Goal: Information Seeking & Learning: Compare options

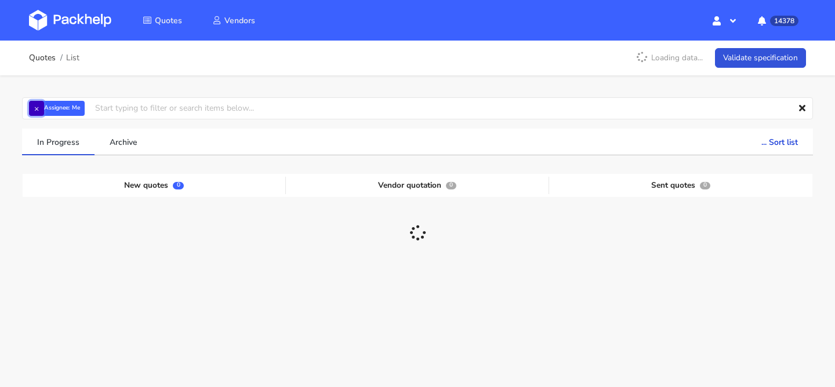
click at [38, 105] on button "×" at bounding box center [36, 108] width 15 height 15
click at [38, 105] on input "text" at bounding box center [417, 108] width 791 height 22
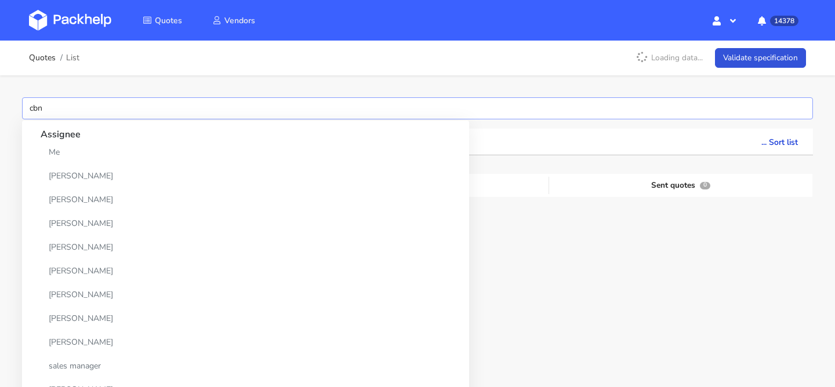
type input "cbno"
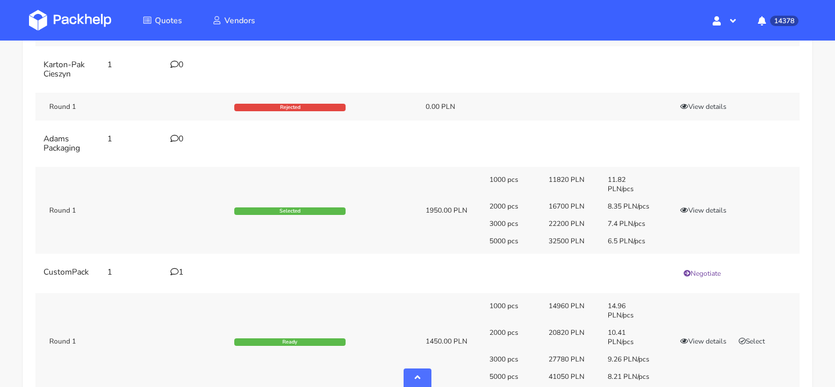
scroll to position [403, 0]
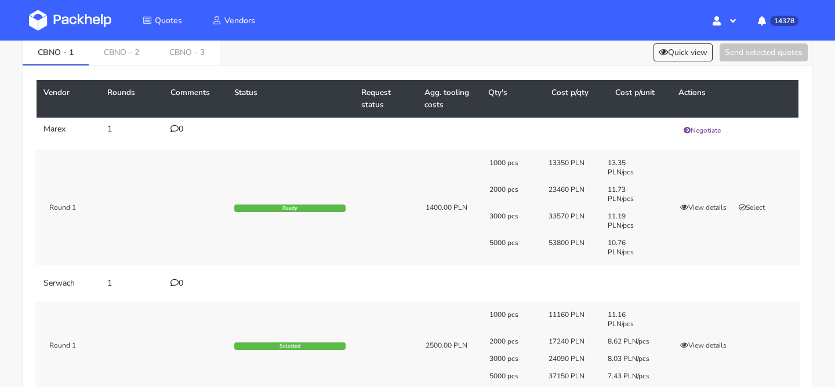
click at [128, 57] on link "CBNO - 2" at bounding box center [122, 52] width 66 height 26
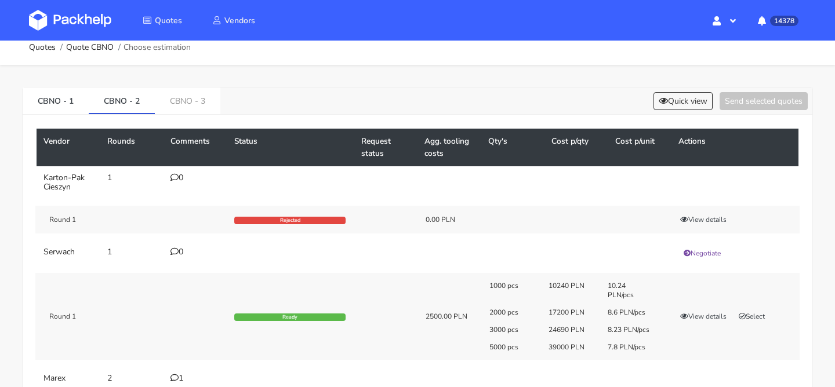
scroll to position [0, 0]
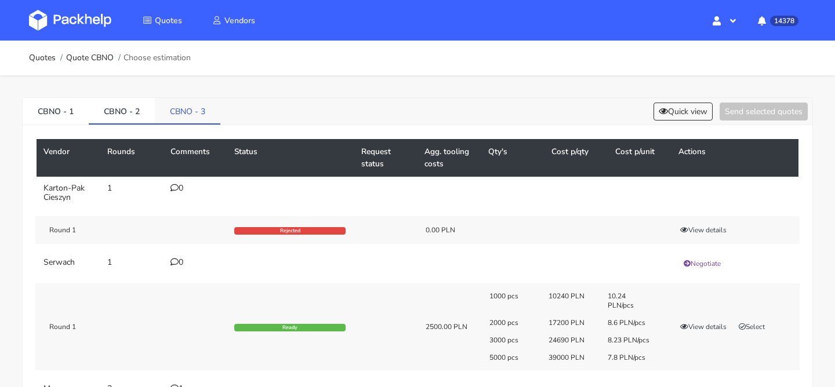
click at [169, 115] on link "CBNO - 3" at bounding box center [188, 111] width 66 height 26
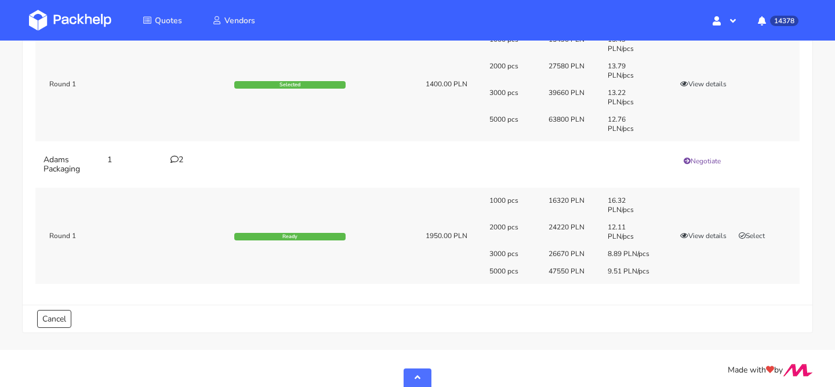
scroll to position [557, 0]
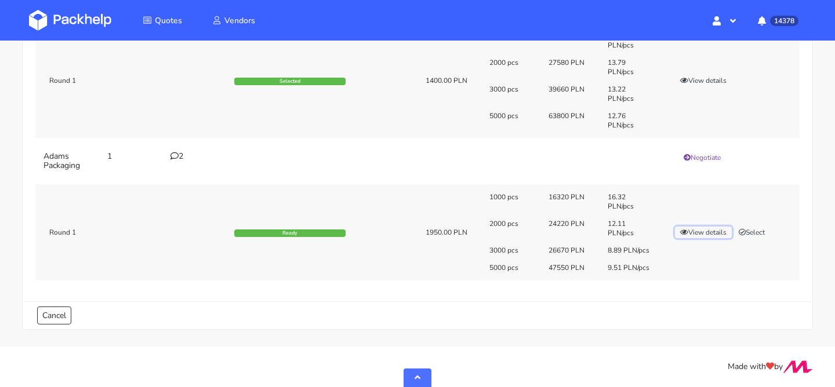
click at [690, 228] on button "View details" at bounding box center [703, 233] width 57 height 12
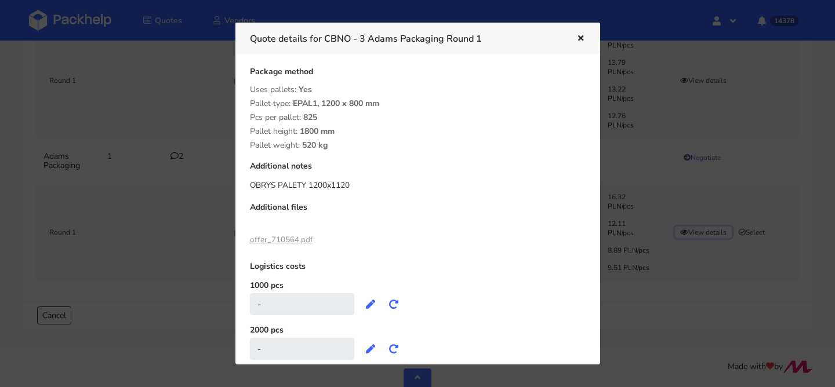
scroll to position [448, 0]
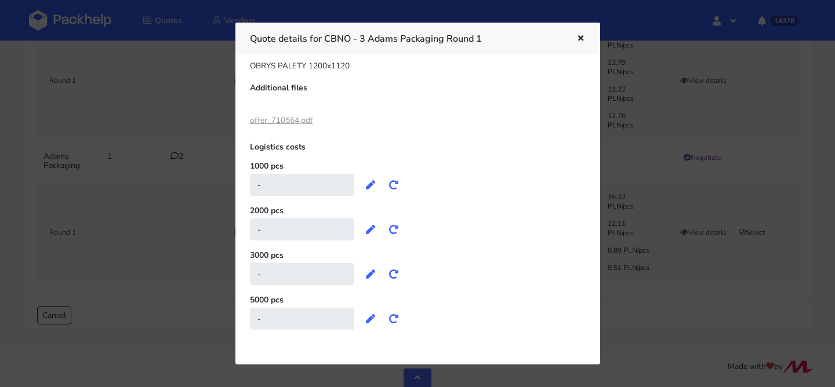
click at [155, 195] on div at bounding box center [417, 193] width 835 height 387
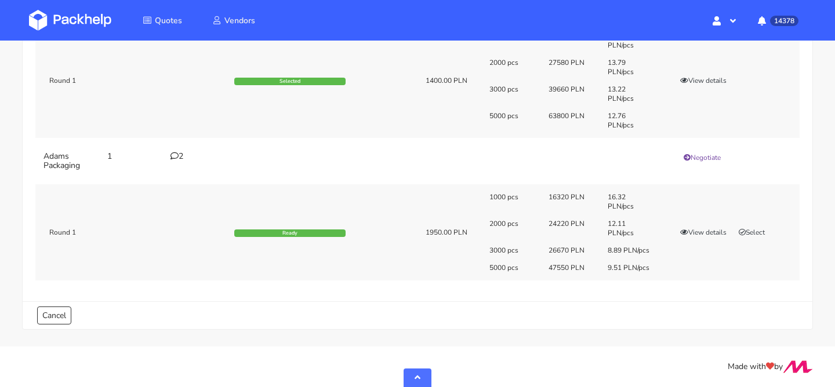
click at [177, 153] on icon at bounding box center [175, 156] width 8 height 8
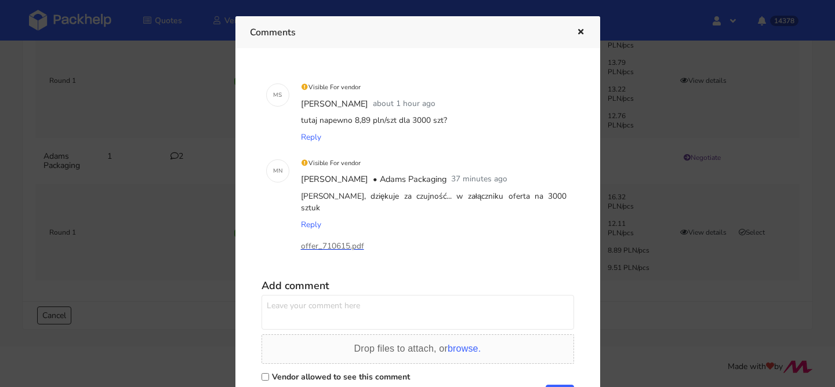
click at [340, 240] on p "offer_710615.pdf" at bounding box center [359, 246] width 116 height 13
click at [625, 195] on div at bounding box center [417, 193] width 835 height 387
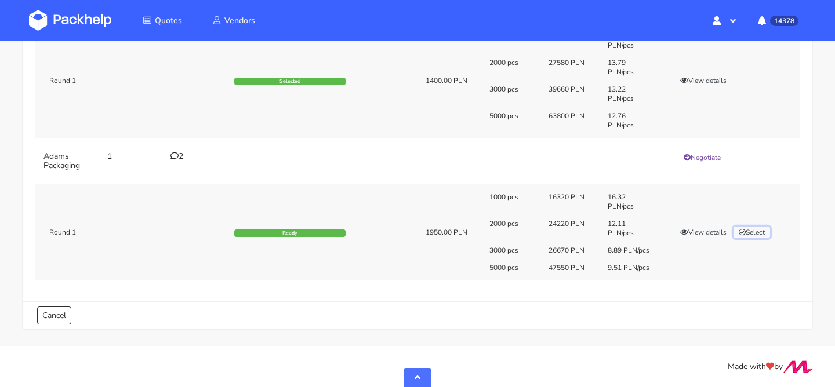
click at [759, 233] on button "Select" at bounding box center [752, 233] width 37 height 12
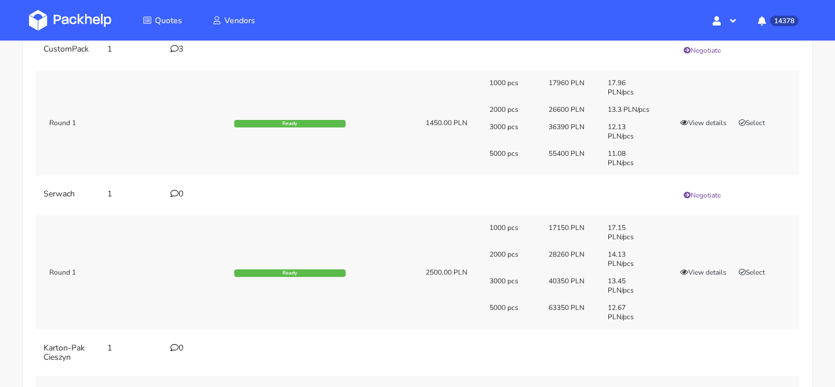
scroll to position [49, 0]
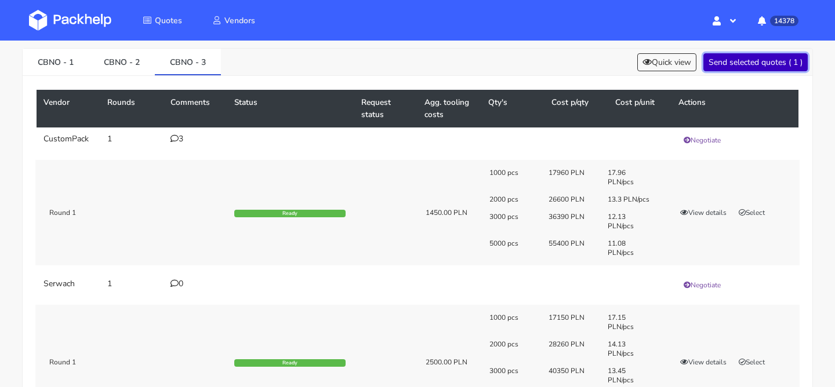
click at [758, 66] on button "Send selected quotes ( 1 )" at bounding box center [756, 62] width 104 height 18
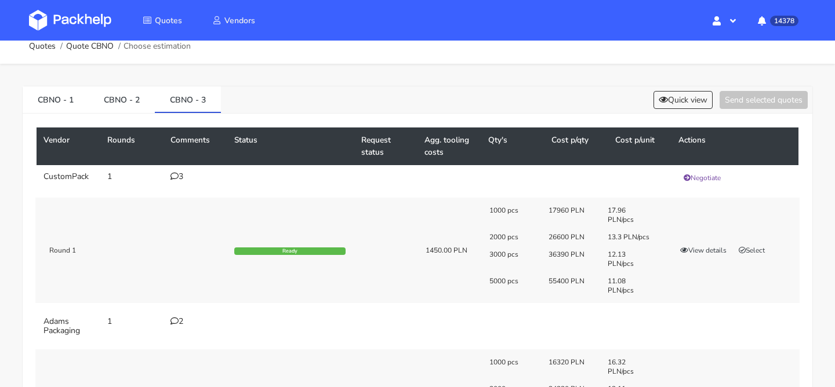
scroll to position [0, 0]
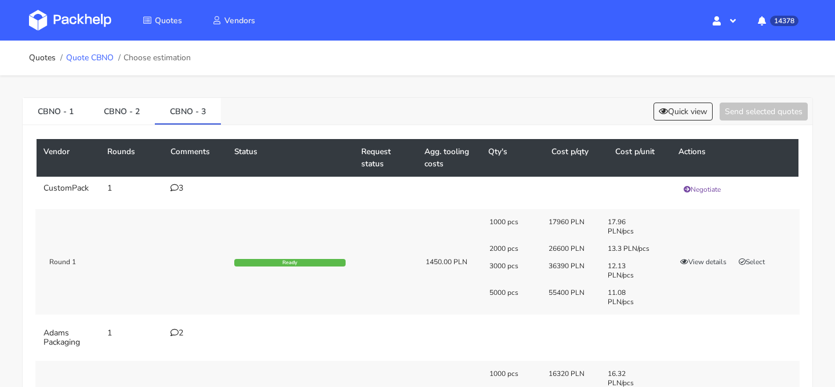
click at [99, 58] on link "Quote CBNO" at bounding box center [90, 57] width 48 height 9
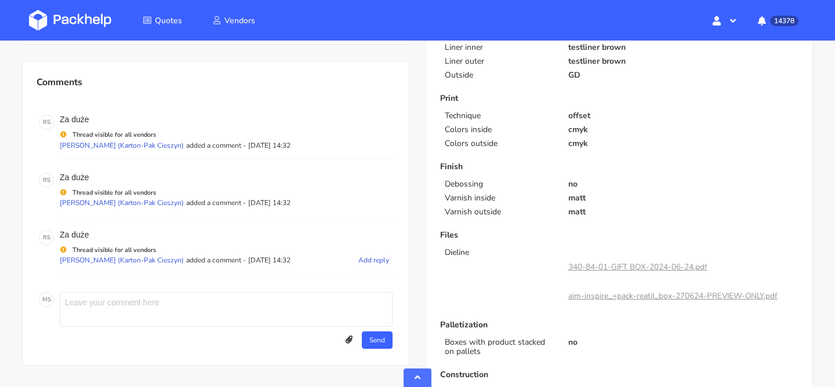
scroll to position [453, 0]
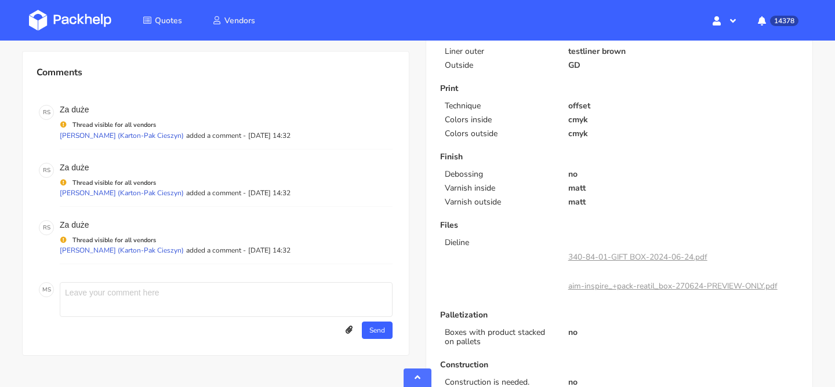
click at [133, 282] on textarea at bounding box center [226, 299] width 333 height 35
click at [135, 282] on textarea "poprawna oferta dla 3000 szt Adams 3 wariant" at bounding box center [226, 299] width 333 height 35
type textarea "poprawna oferta dla 3000 szt Adams 3 wariant"
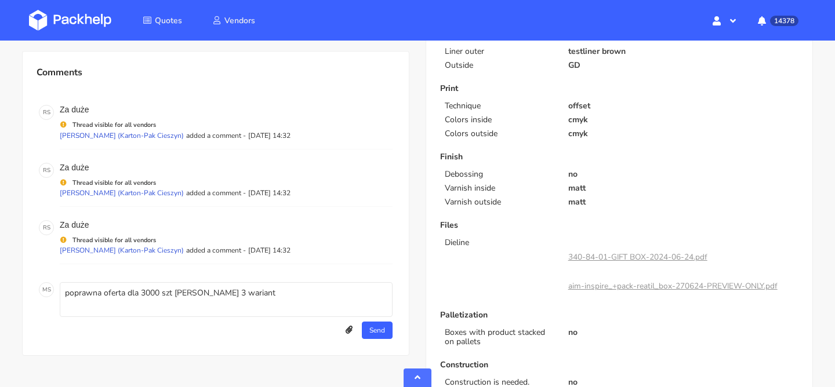
click at [350, 327] on icon at bounding box center [349, 331] width 7 height 8
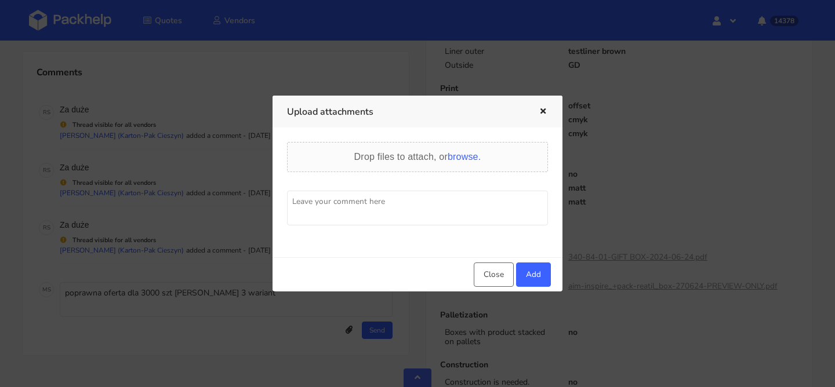
click at [362, 202] on textarea at bounding box center [417, 208] width 261 height 35
paste textarea "poprawna oferta dla 3000 szt Adams 3 wariant"
type textarea "poprawna oferta dla 3000 szt Adams 3 wariant"
click at [473, 161] on span "browse." at bounding box center [464, 157] width 33 height 10
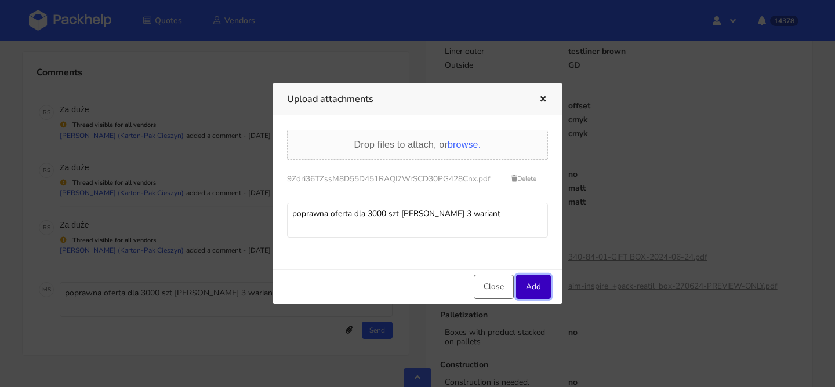
click at [536, 290] on button "Add" at bounding box center [533, 287] width 35 height 24
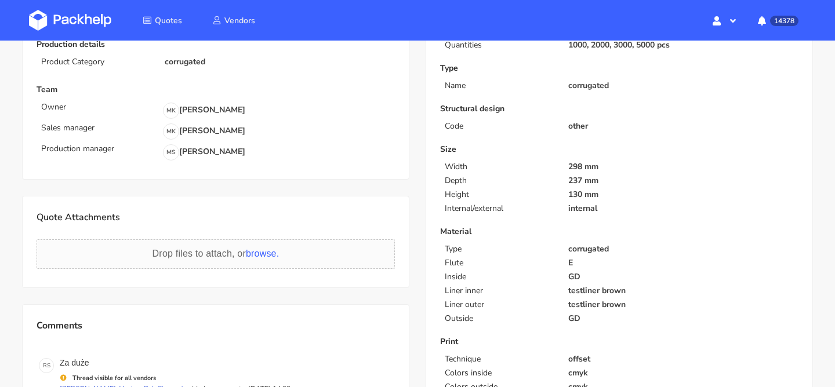
scroll to position [111, 0]
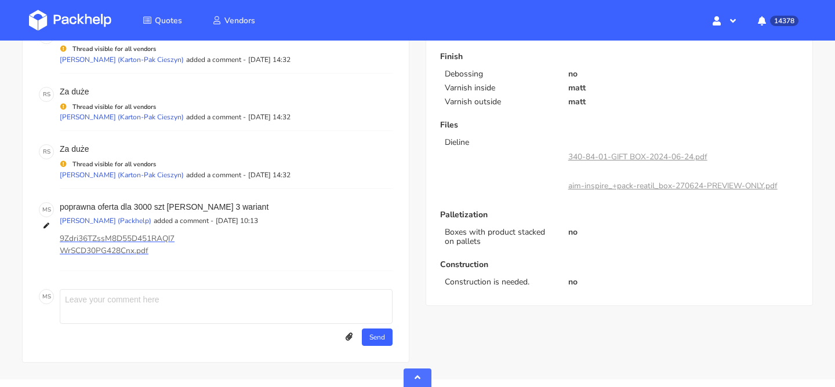
scroll to position [572, 0]
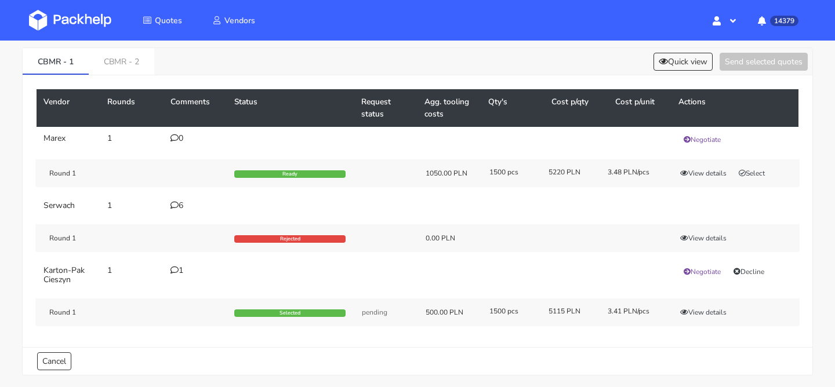
scroll to position [43, 0]
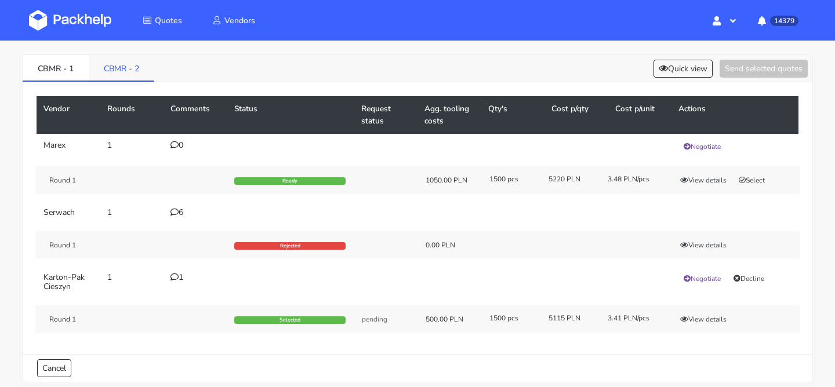
click at [128, 71] on link "CBMR - 2" at bounding box center [122, 68] width 66 height 26
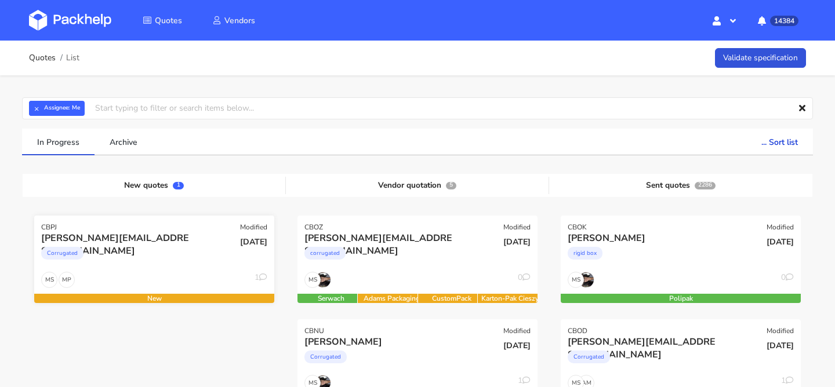
click at [146, 269] on div "[PERSON_NAME][EMAIL_ADDRESS][DOMAIN_NAME] Corrugated" at bounding box center [114, 251] width 162 height 39
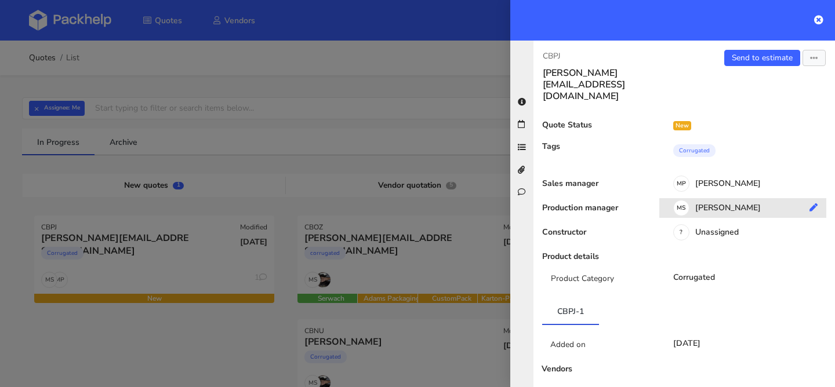
click at [739, 204] on div "MS Maciej Sikora" at bounding box center [747, 210] width 176 height 13
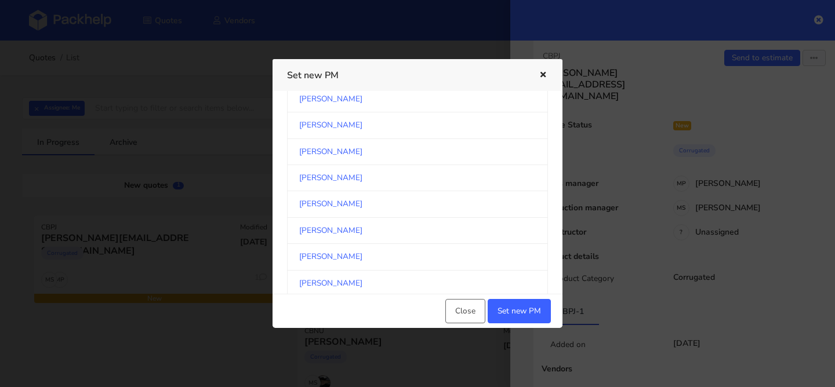
scroll to position [207, 0]
click at [371, 128] on link "[PERSON_NAME]" at bounding box center [417, 123] width 261 height 26
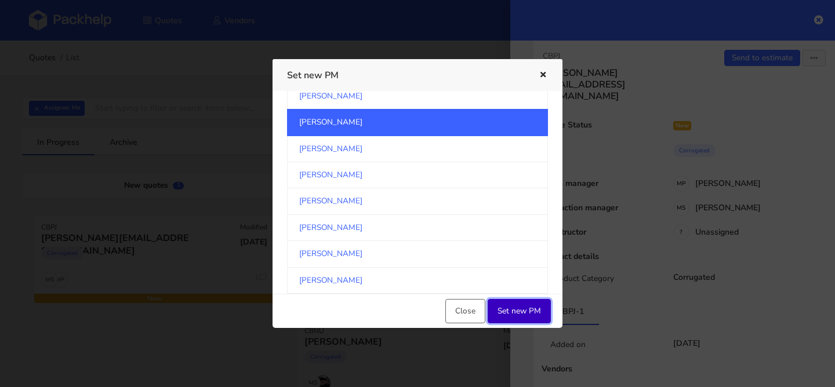
click at [519, 311] on button "Set new PM" at bounding box center [519, 311] width 63 height 24
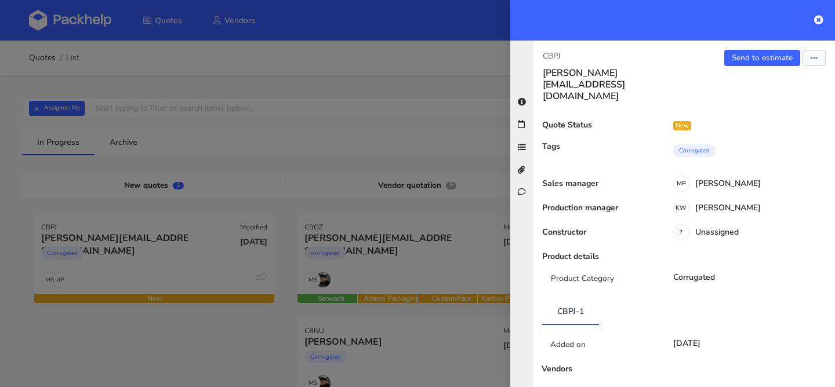
click at [234, 315] on div at bounding box center [417, 193] width 835 height 387
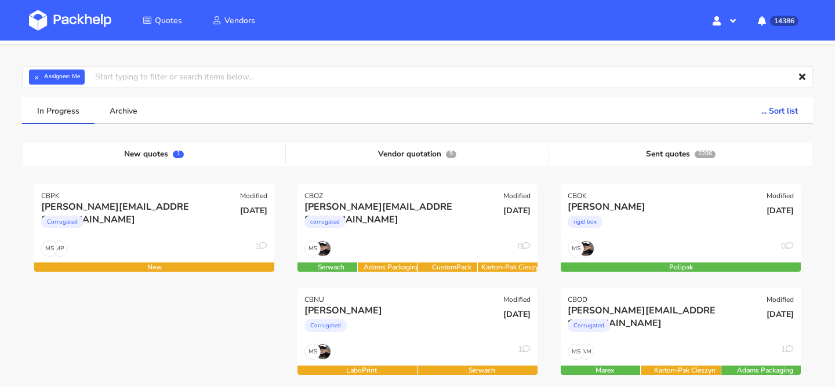
scroll to position [37, 0]
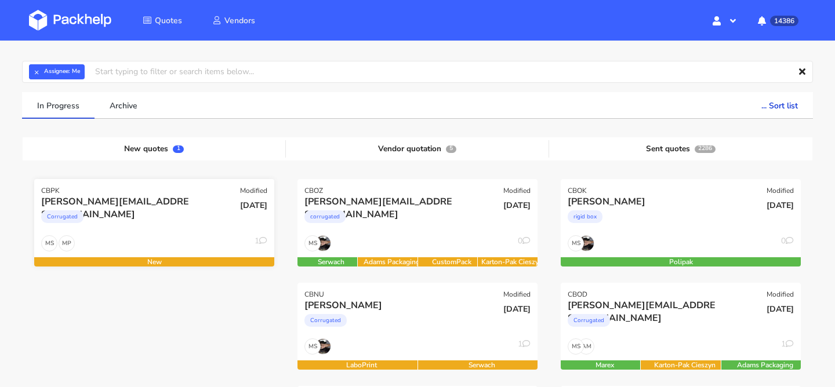
click at [158, 226] on div "Corrugated" at bounding box center [118, 219] width 154 height 23
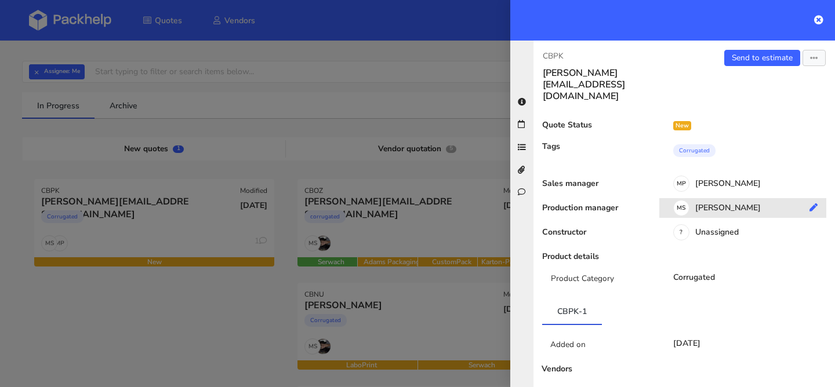
click at [702, 204] on div "MS Maciej Sikora" at bounding box center [747, 210] width 176 height 13
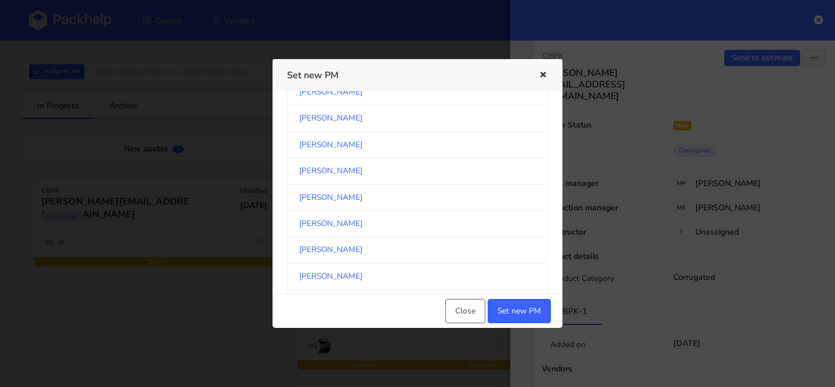
scroll to position [166, 0]
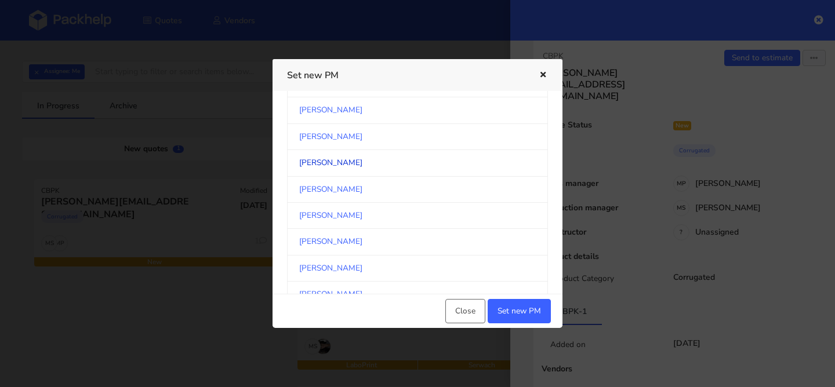
click at [375, 165] on link "Klaudia Wiśniewska" at bounding box center [417, 163] width 261 height 26
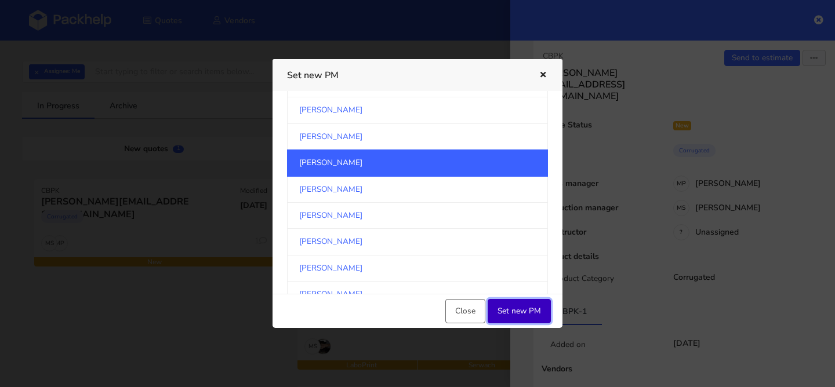
click at [520, 310] on button "Set new PM" at bounding box center [519, 311] width 63 height 24
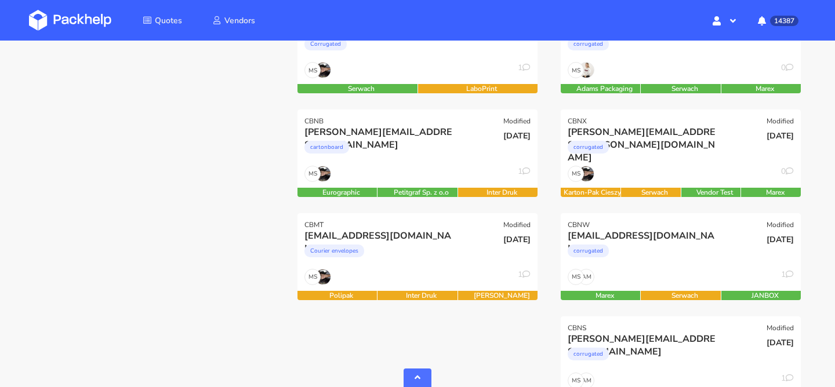
scroll to position [433, 0]
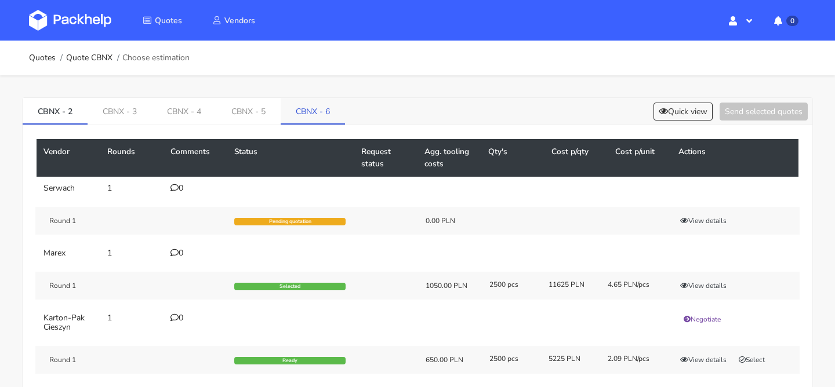
click at [291, 106] on link "CBNX - 6" at bounding box center [313, 111] width 64 height 26
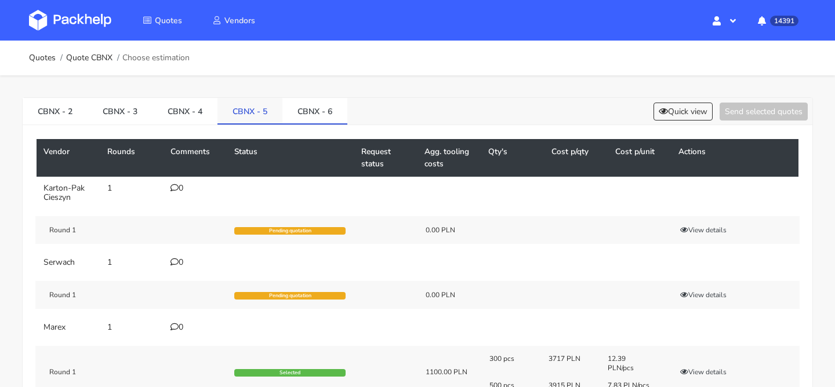
click at [246, 107] on link "CBNX - 5" at bounding box center [249, 111] width 65 height 26
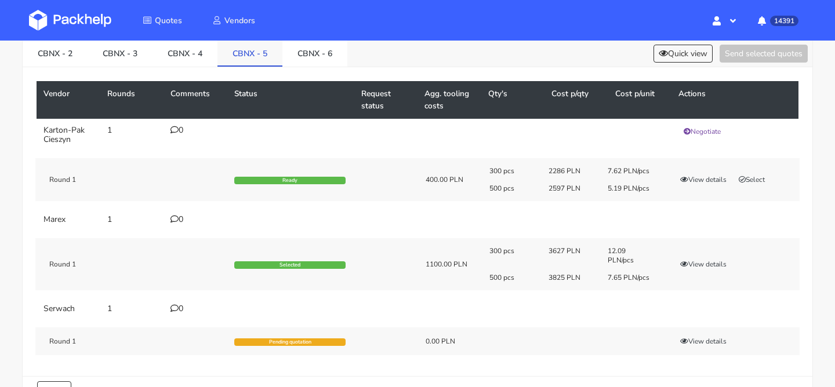
scroll to position [53, 0]
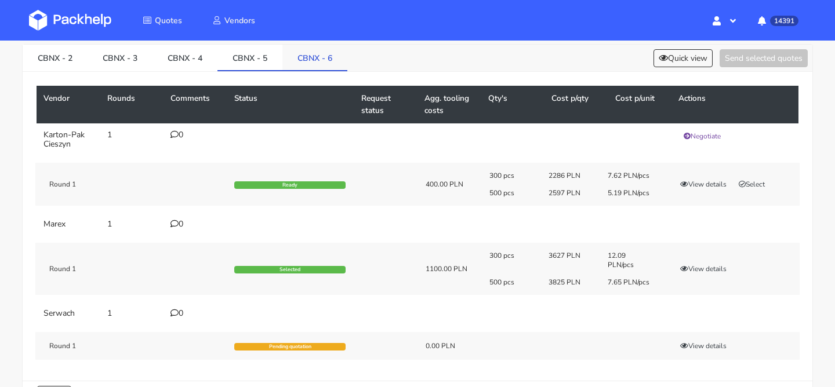
click at [307, 64] on link "CBNX - 6" at bounding box center [314, 58] width 65 height 26
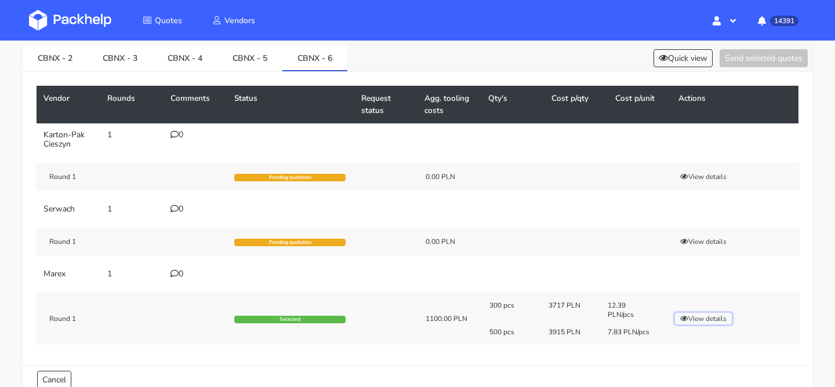
click at [707, 320] on button "View details" at bounding box center [703, 319] width 57 height 12
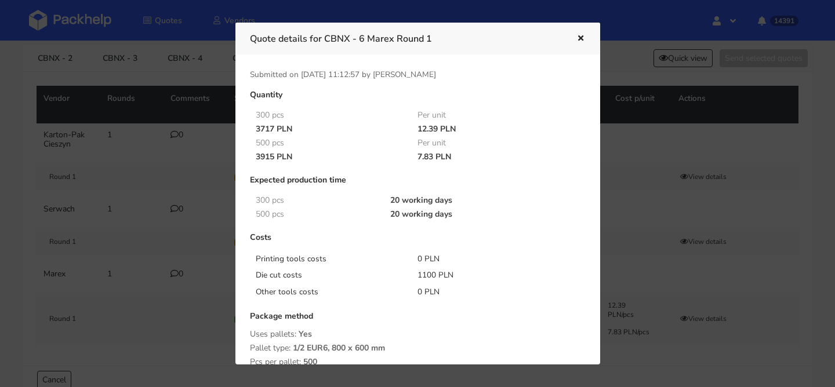
click at [163, 130] on div at bounding box center [417, 193] width 835 height 387
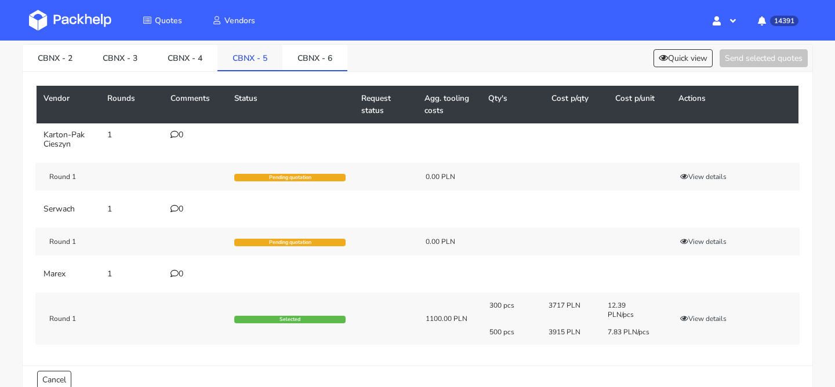
click at [242, 65] on link "CBNX - 5" at bounding box center [249, 58] width 65 height 26
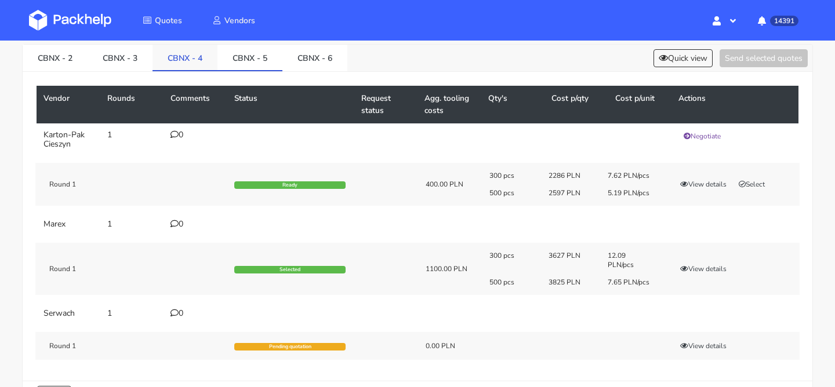
click at [183, 67] on link "CBNX - 4" at bounding box center [185, 58] width 65 height 26
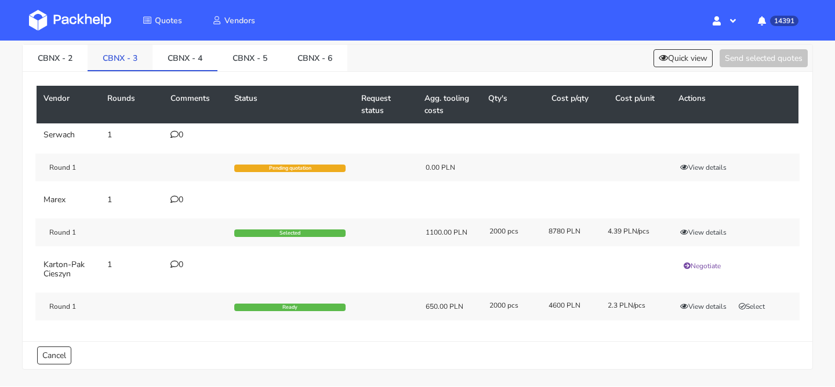
click at [131, 63] on link "CBNX - 3" at bounding box center [120, 58] width 65 height 26
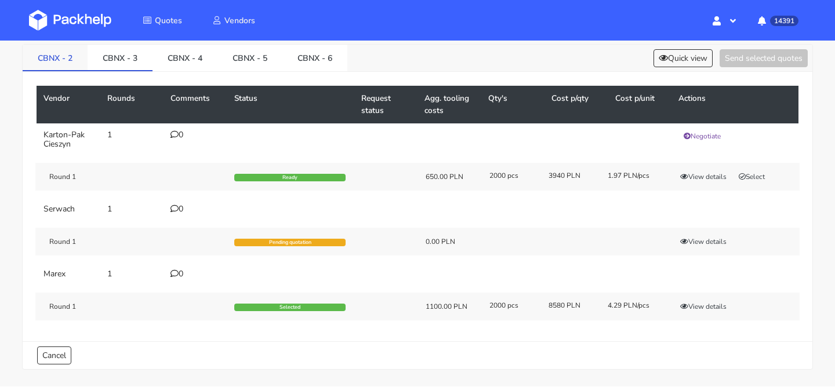
click at [61, 60] on link "CBNX - 2" at bounding box center [55, 58] width 65 height 26
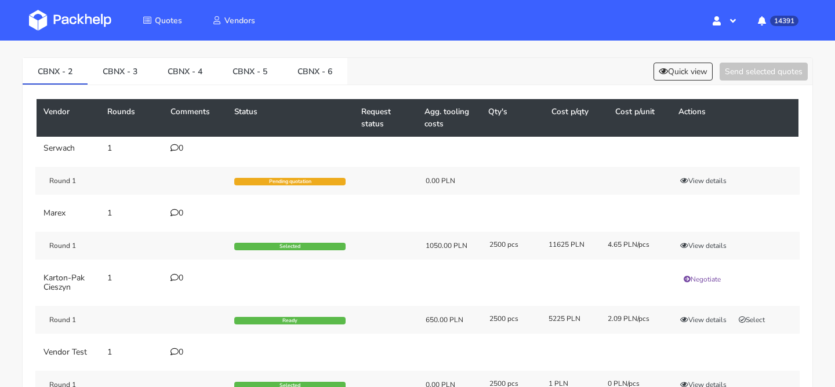
scroll to position [39, 0]
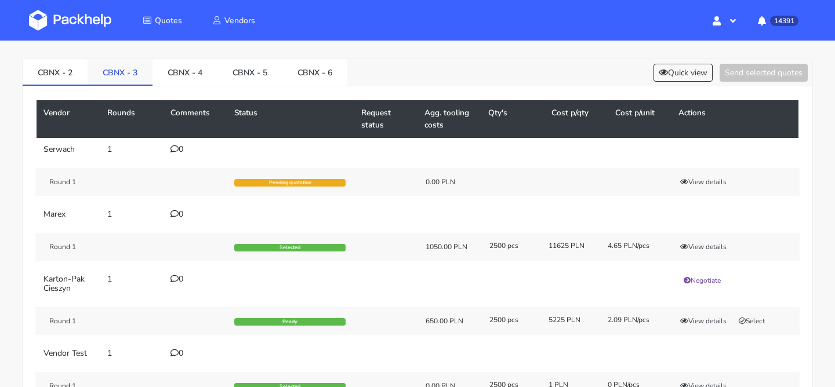
click at [136, 82] on link "CBNX - 3" at bounding box center [120, 72] width 65 height 26
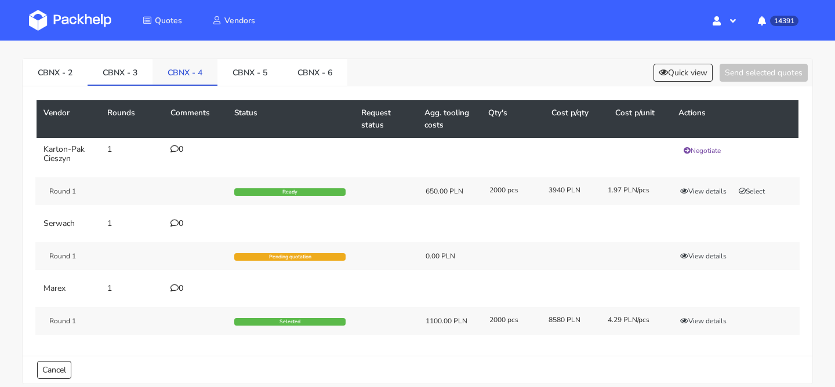
click at [197, 82] on link "CBNX - 4" at bounding box center [185, 72] width 65 height 26
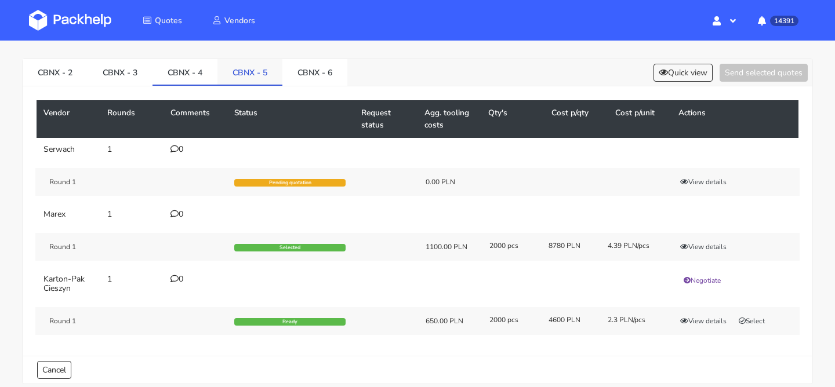
click at [248, 73] on link "CBNX - 5" at bounding box center [249, 72] width 65 height 26
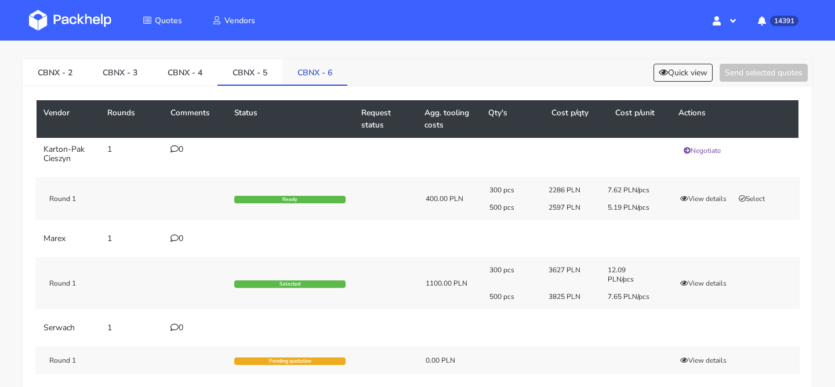
click at [314, 75] on link "CBNX - 6" at bounding box center [314, 72] width 65 height 26
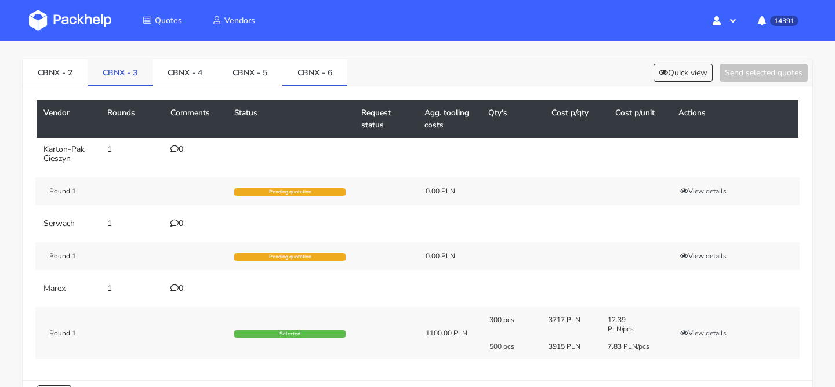
click at [127, 75] on link "CBNX - 3" at bounding box center [120, 72] width 65 height 26
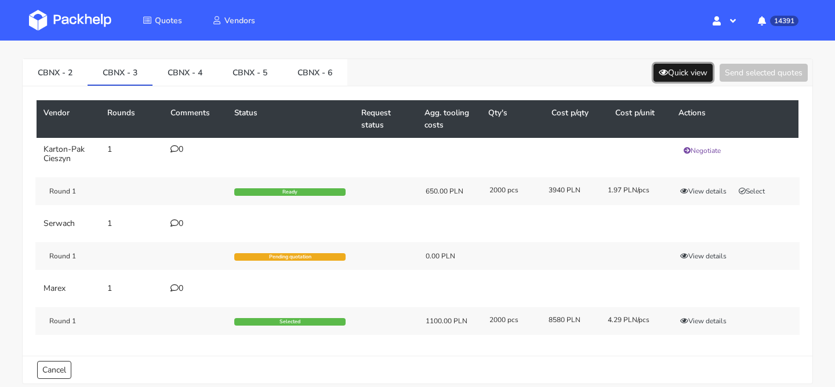
click at [662, 76] on icon at bounding box center [663, 72] width 9 height 8
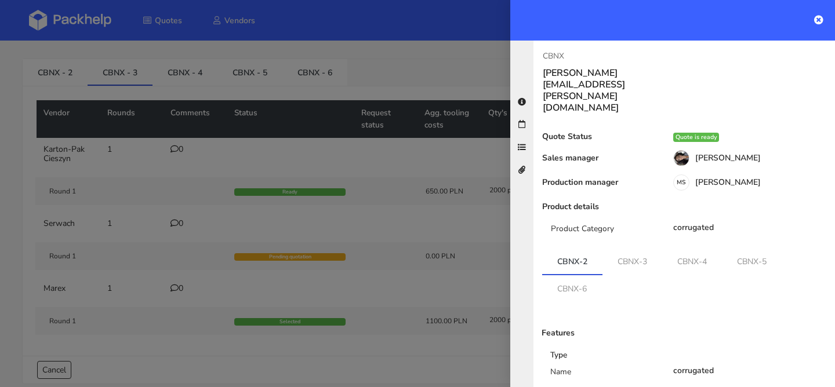
click at [390, 155] on div at bounding box center [417, 193] width 835 height 387
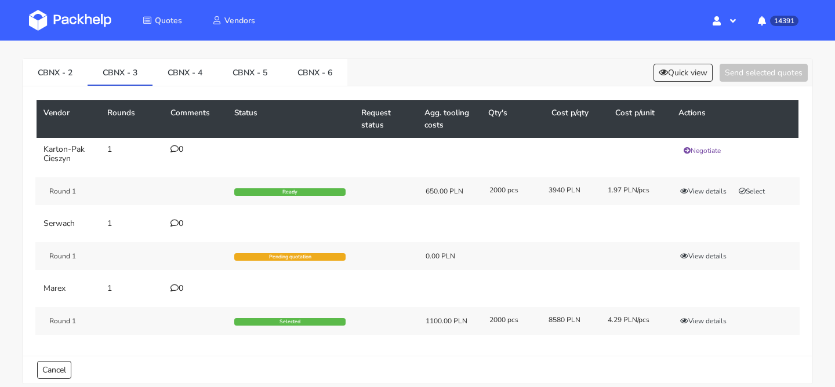
click at [52, 90] on div "Vendor Rounds Comments Status Request status Agg. tooling costs Qty's Cost p/qt…" at bounding box center [418, 221] width 790 height 270
click at [61, 72] on link "CBNX - 2" at bounding box center [55, 72] width 65 height 26
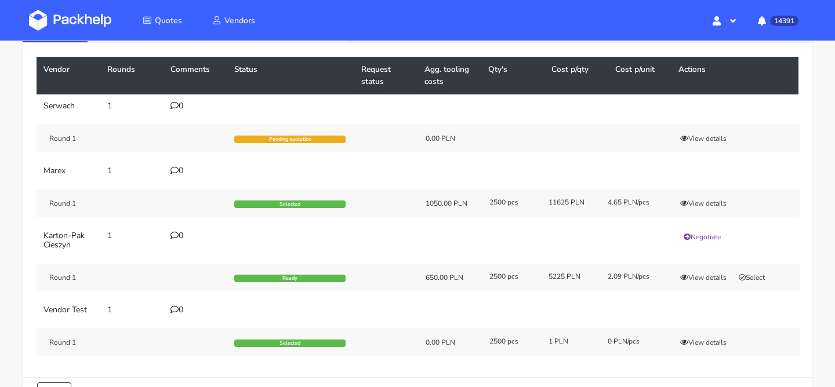
scroll to position [82, 0]
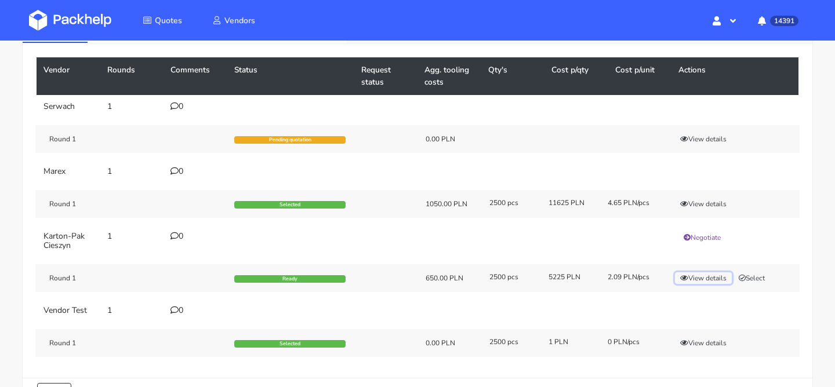
click at [704, 276] on button "View details" at bounding box center [703, 279] width 57 height 12
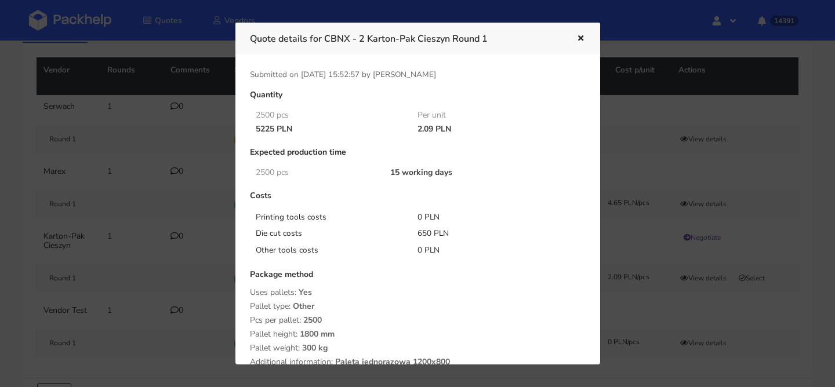
click at [702, 259] on div at bounding box center [417, 193] width 835 height 387
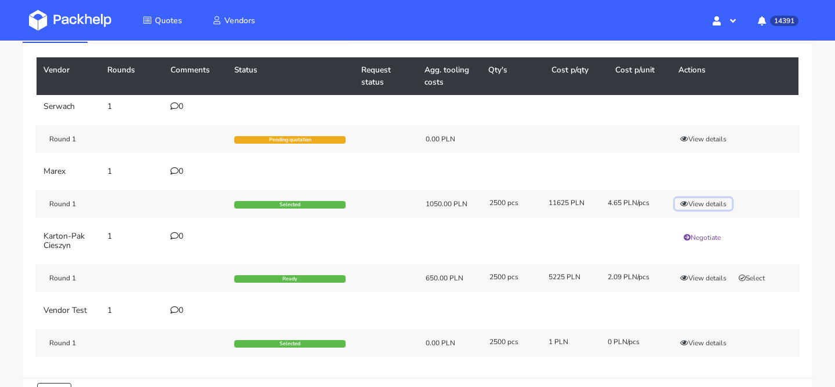
click at [706, 205] on button "View details" at bounding box center [703, 204] width 57 height 12
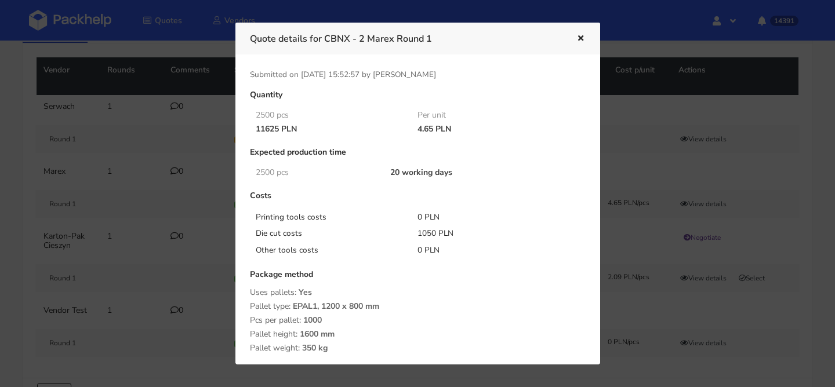
click at [653, 195] on div at bounding box center [417, 193] width 835 height 387
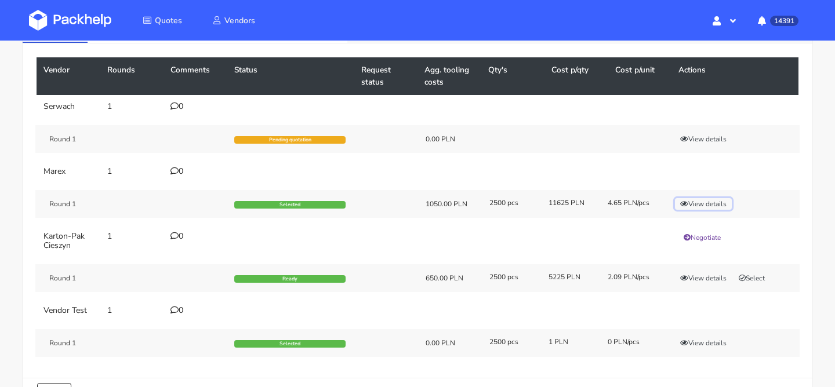
click at [684, 202] on icon "button" at bounding box center [684, 204] width 8 height 7
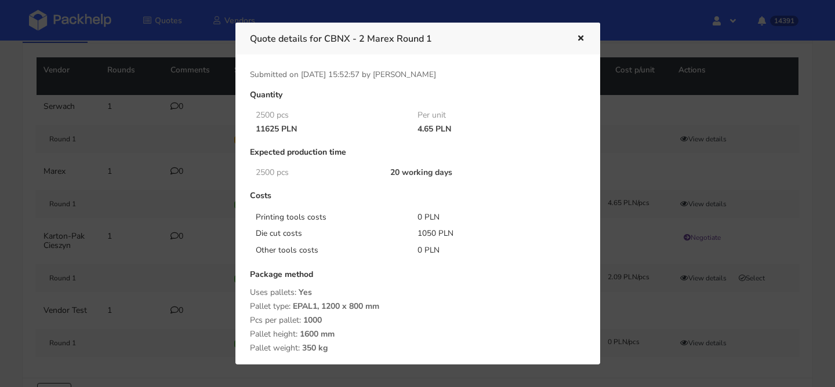
click at [673, 212] on div at bounding box center [417, 193] width 835 height 387
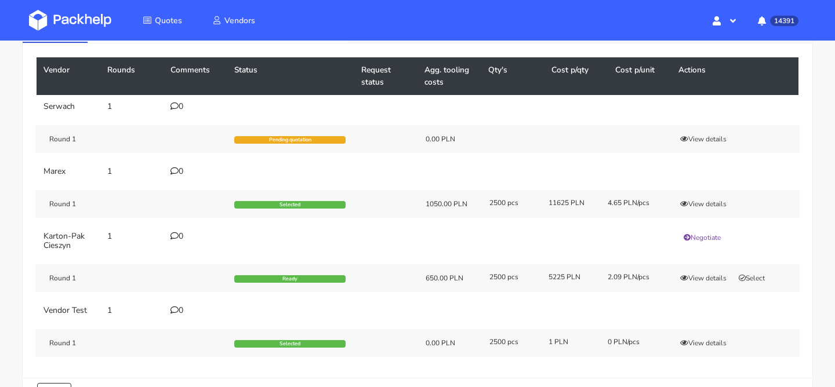
scroll to position [65, 0]
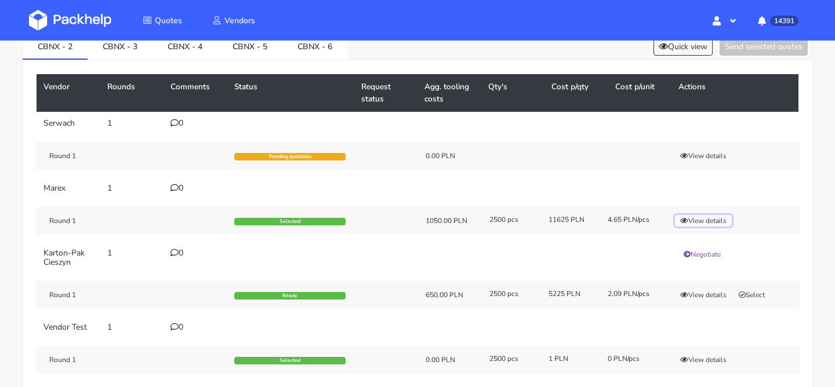
click at [691, 224] on button "View details" at bounding box center [703, 221] width 57 height 12
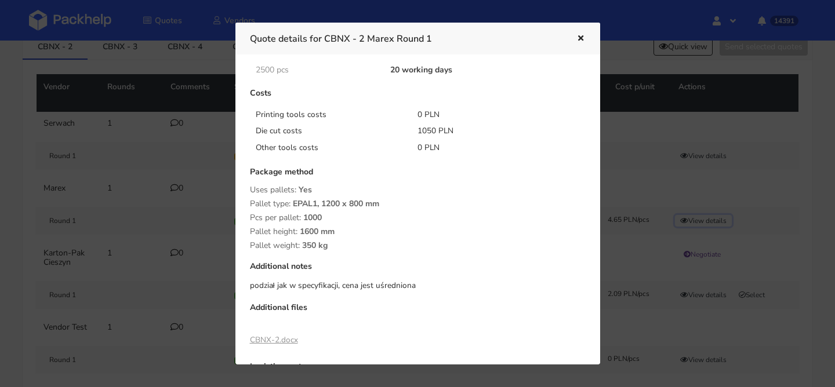
scroll to position [188, 0]
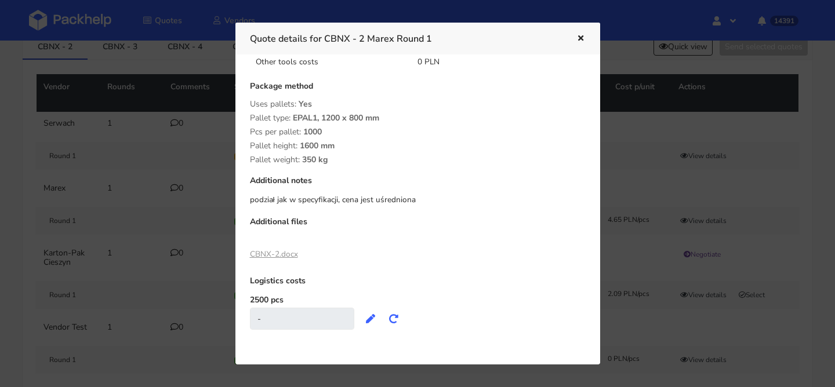
click at [574, 41] on button "button" at bounding box center [579, 38] width 13 height 15
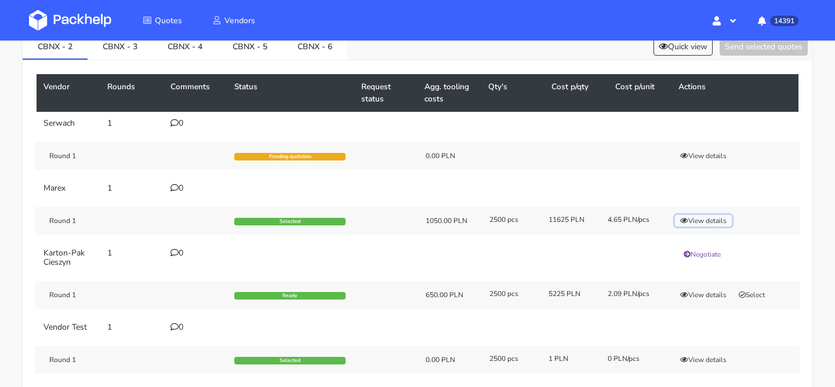
click at [699, 219] on button "View details" at bounding box center [703, 221] width 57 height 12
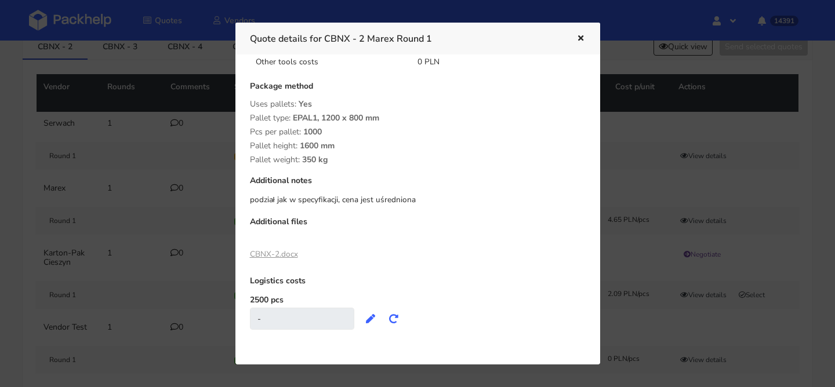
click at [581, 48] on div "Quote details for CBNX - 2 Marex Round 1" at bounding box center [417, 39] width 365 height 32
click at [581, 35] on icon "button" at bounding box center [581, 39] width 10 height 8
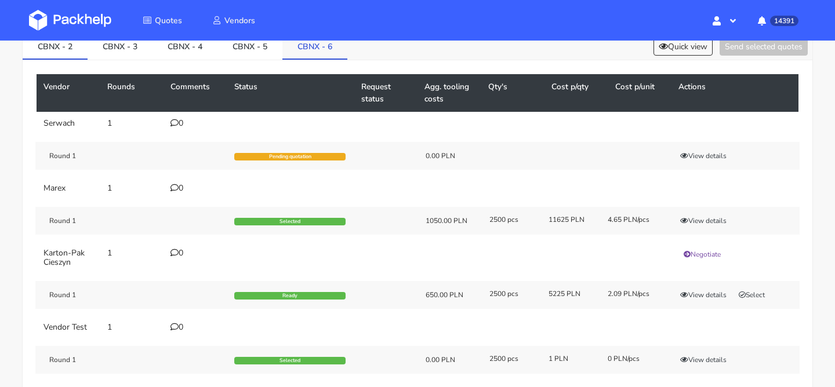
click at [328, 43] on link "CBNX - 6" at bounding box center [314, 46] width 65 height 26
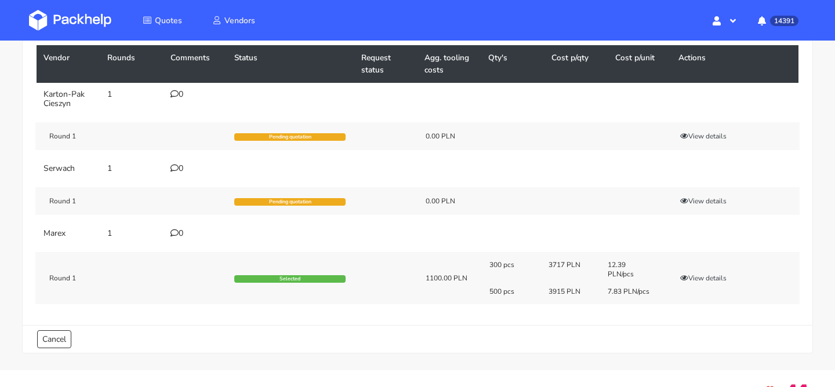
scroll to position [0, 0]
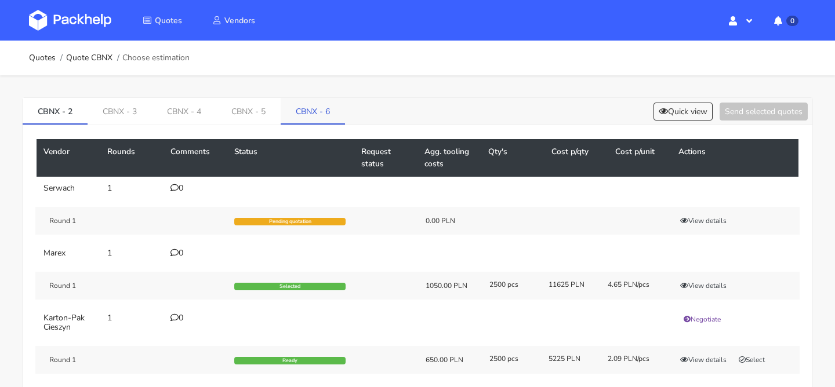
click at [316, 115] on link "CBNX - 6" at bounding box center [313, 111] width 64 height 26
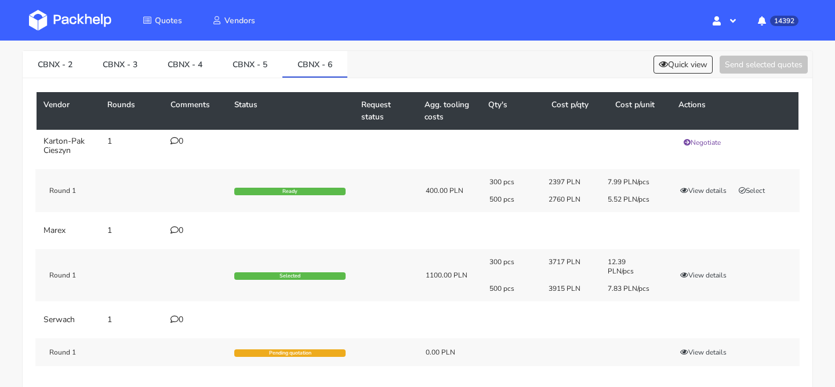
scroll to position [42, 0]
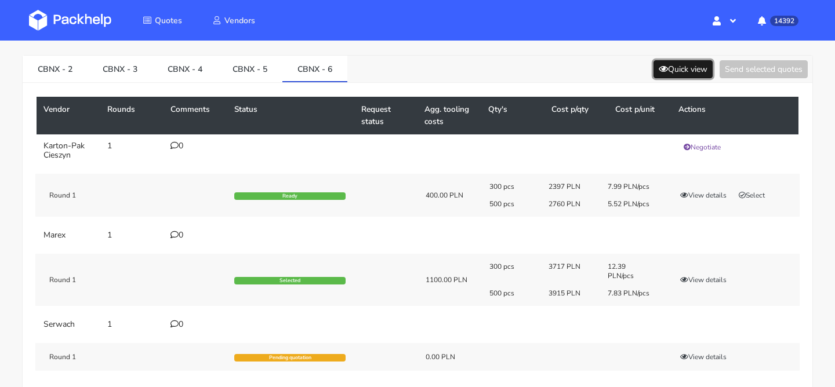
click at [674, 63] on button "Quick view" at bounding box center [683, 69] width 59 height 18
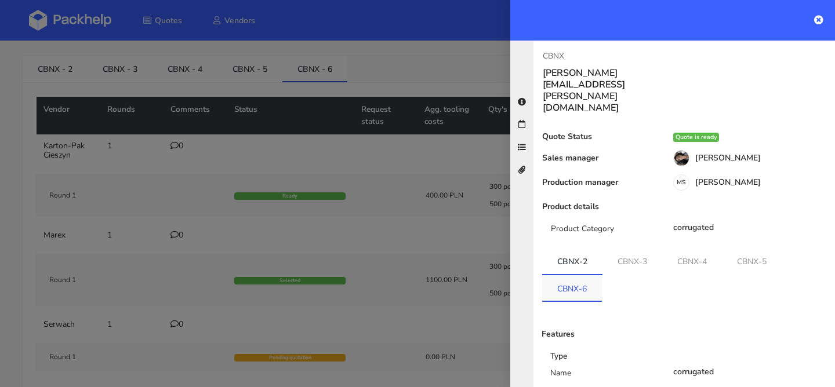
click at [589, 275] on link "CBNX-6" at bounding box center [572, 288] width 60 height 26
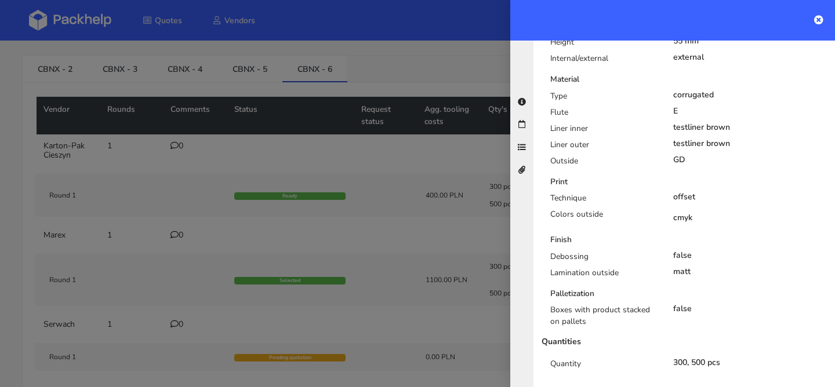
scroll to position [454, 0]
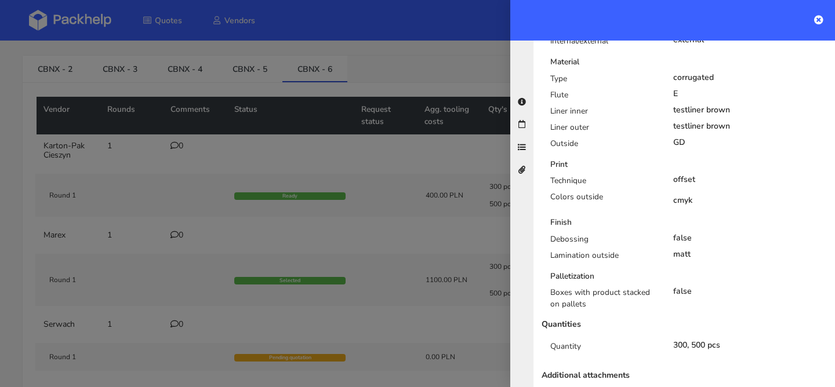
click at [421, 234] on div at bounding box center [417, 193] width 835 height 387
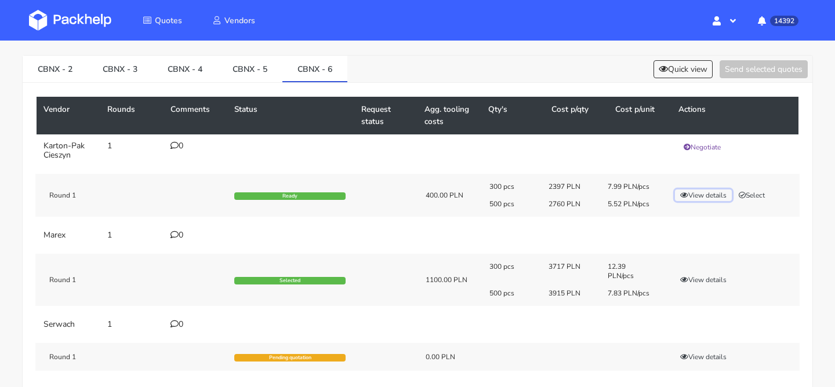
click at [697, 193] on button "View details" at bounding box center [703, 196] width 57 height 12
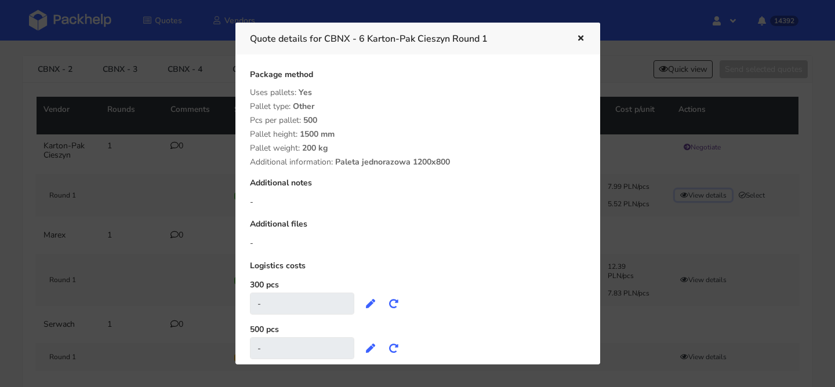
scroll to position [249, 0]
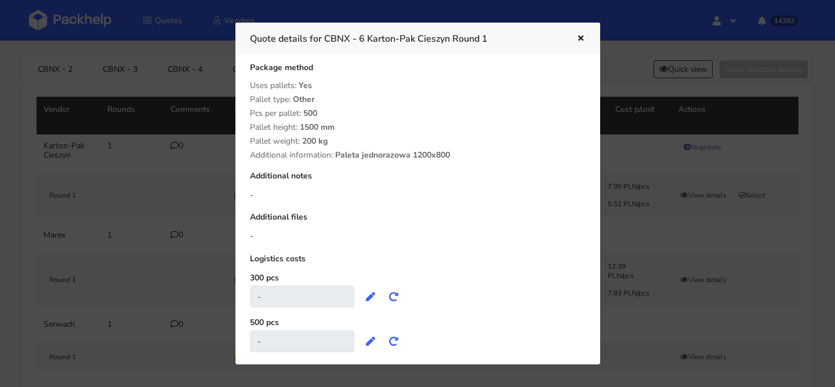
click at [579, 33] on button "button" at bounding box center [579, 38] width 13 height 15
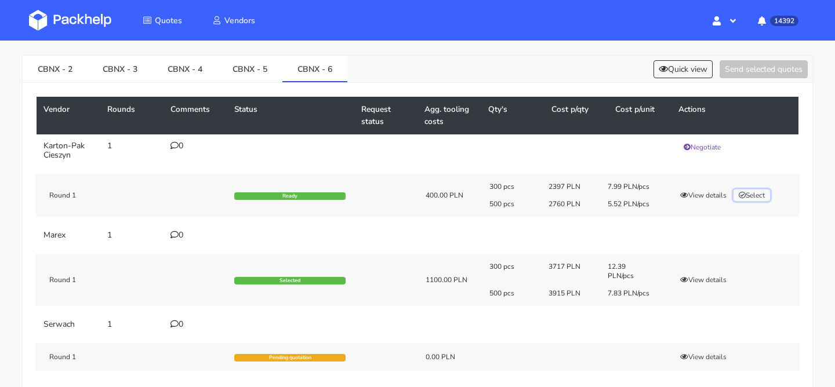
click at [753, 193] on button "Select" at bounding box center [752, 196] width 37 height 12
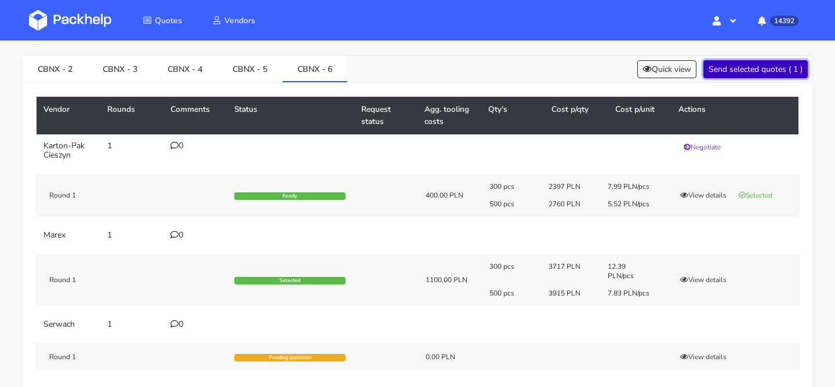
click at [750, 72] on button "Send selected quotes ( 1 )" at bounding box center [756, 69] width 104 height 18
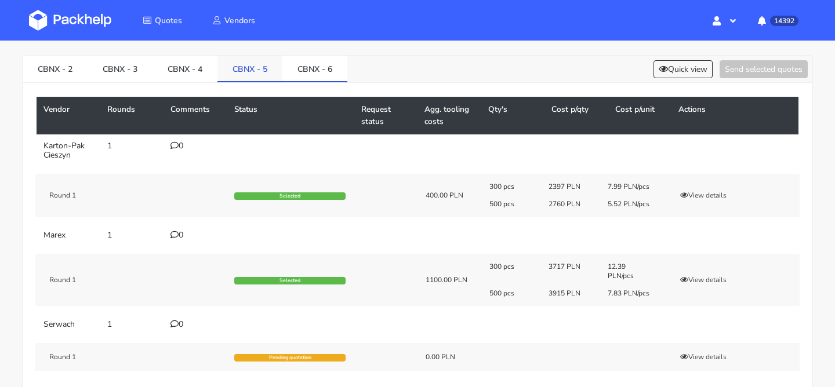
click at [254, 61] on link "CBNX - 5" at bounding box center [249, 69] width 65 height 26
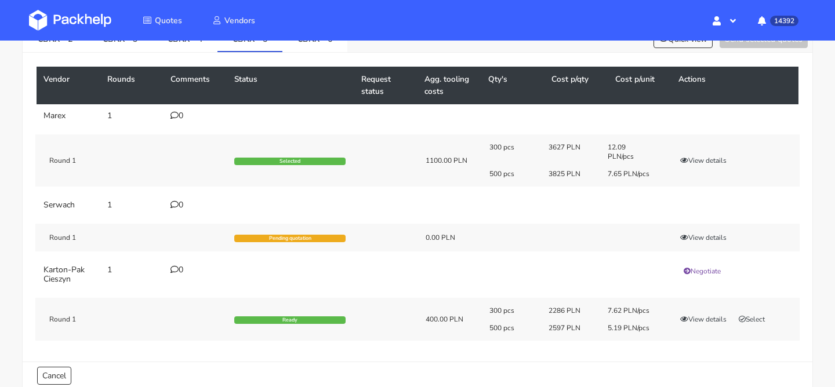
scroll to position [79, 0]
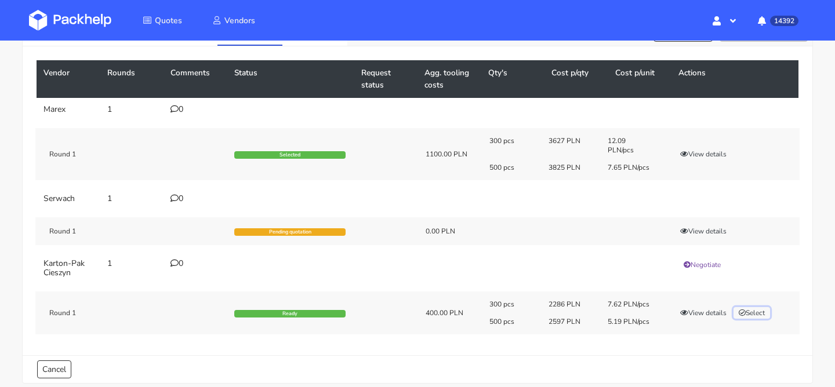
click at [760, 313] on button "Select" at bounding box center [752, 313] width 37 height 12
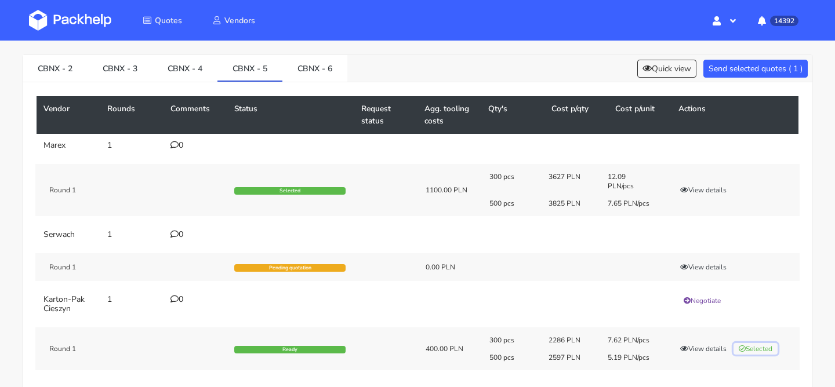
scroll to position [0, 0]
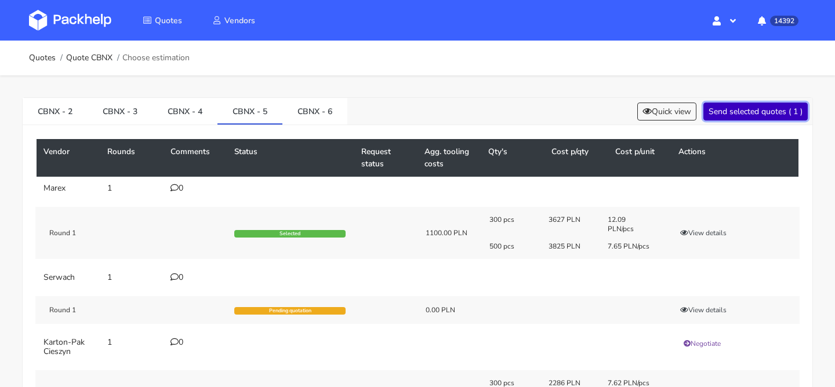
click at [755, 116] on button "Send selected quotes ( 1 )" at bounding box center [756, 112] width 104 height 18
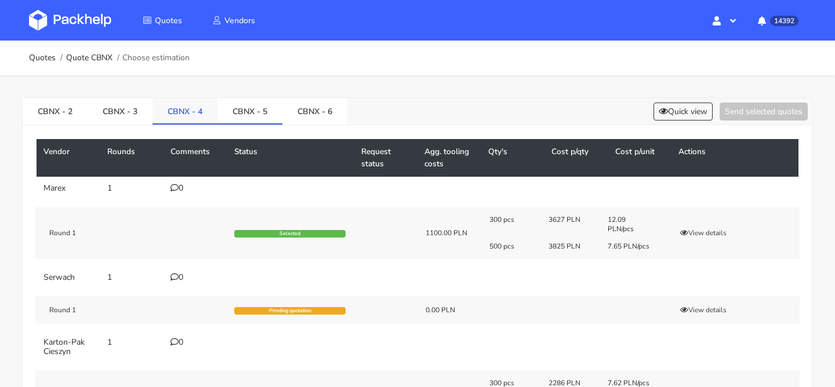
click at [203, 119] on link "CBNX - 4" at bounding box center [185, 111] width 65 height 26
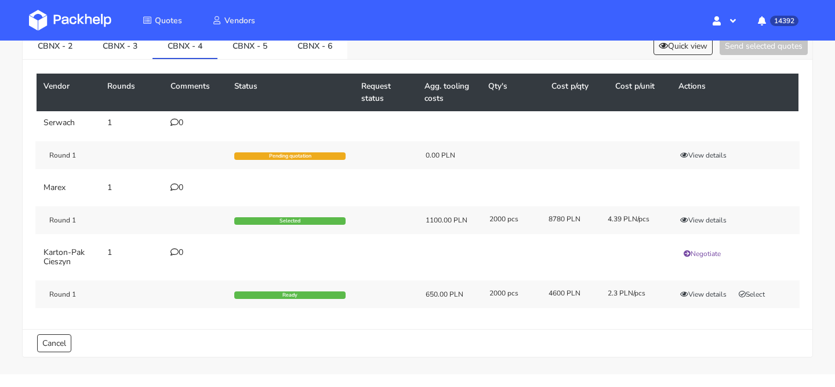
scroll to position [77, 0]
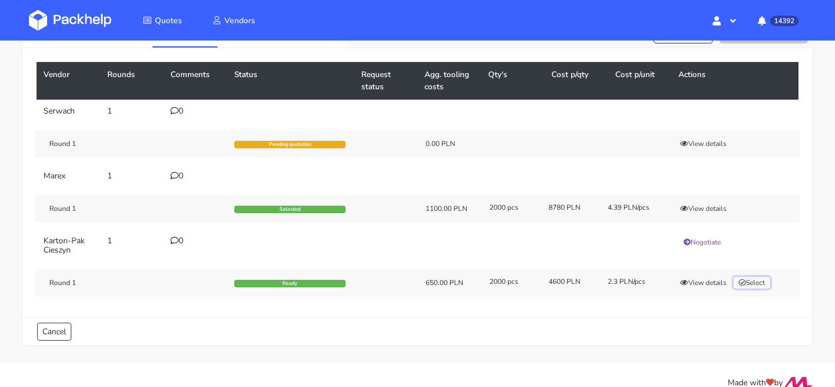
click at [770, 285] on button "Select" at bounding box center [752, 283] width 37 height 12
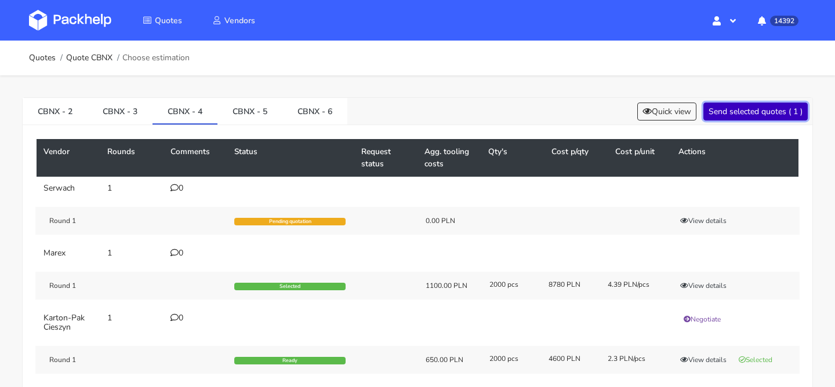
click at [775, 117] on button "Send selected quotes ( 1 )" at bounding box center [756, 112] width 104 height 18
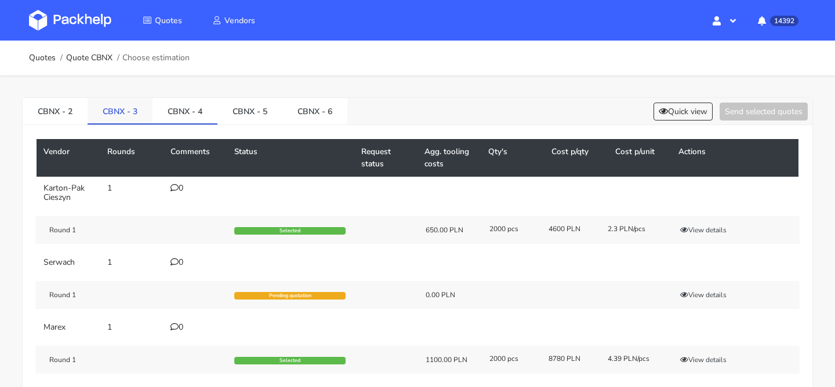
click at [115, 122] on link "CBNX - 3" at bounding box center [120, 111] width 65 height 26
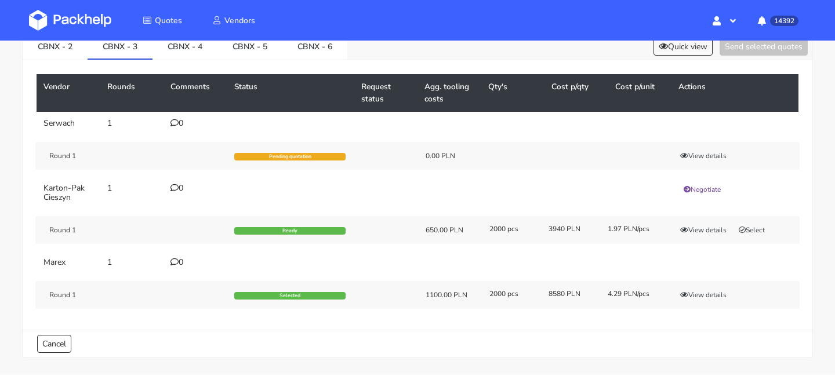
scroll to position [71, 0]
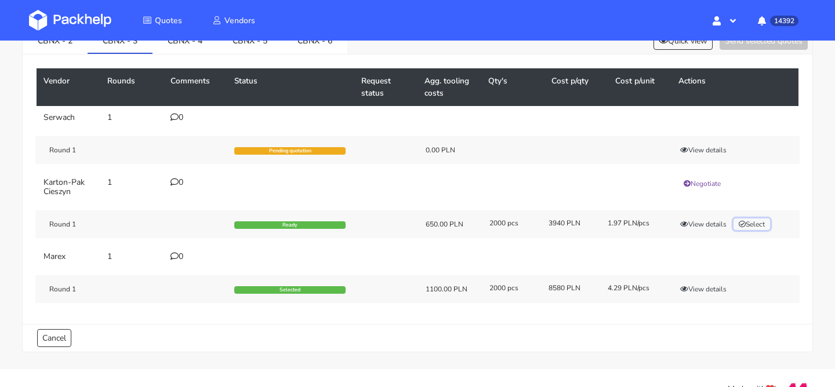
click at [745, 224] on icon "button" at bounding box center [742, 224] width 7 height 7
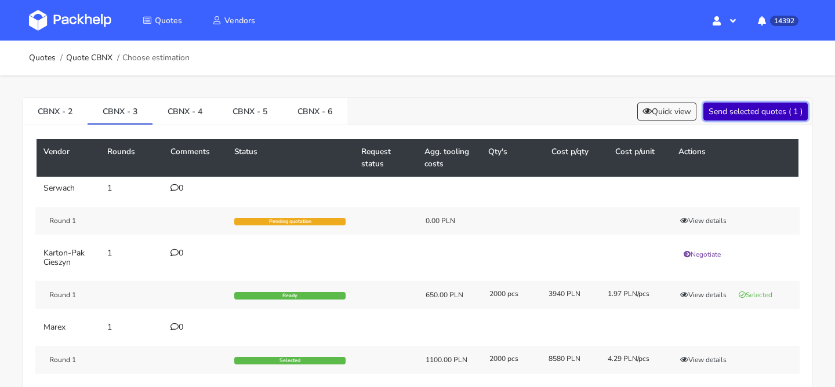
click at [749, 114] on button "Send selected quotes ( 1 )" at bounding box center [756, 112] width 104 height 18
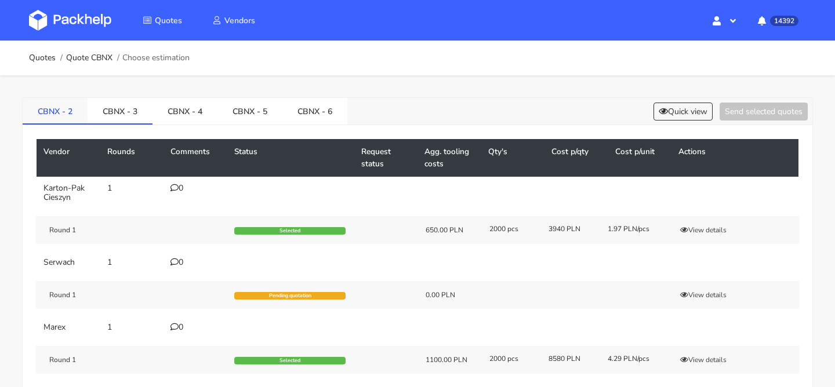
click at [53, 114] on link "CBNX - 2" at bounding box center [55, 111] width 65 height 26
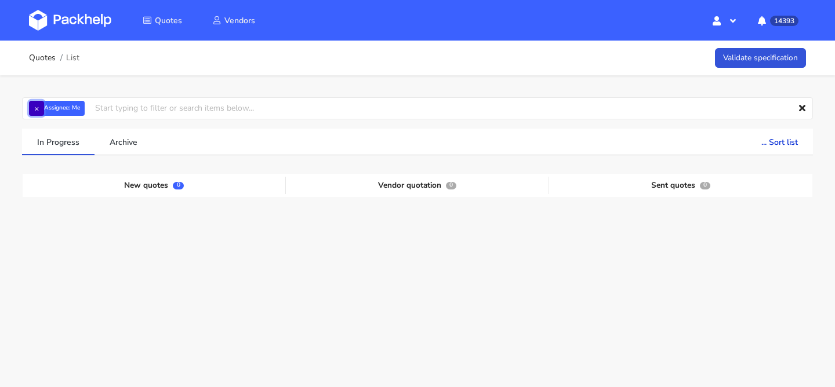
click at [37, 103] on button "×" at bounding box center [36, 108] width 15 height 15
click at [68, 107] on input "text" at bounding box center [417, 108] width 791 height 22
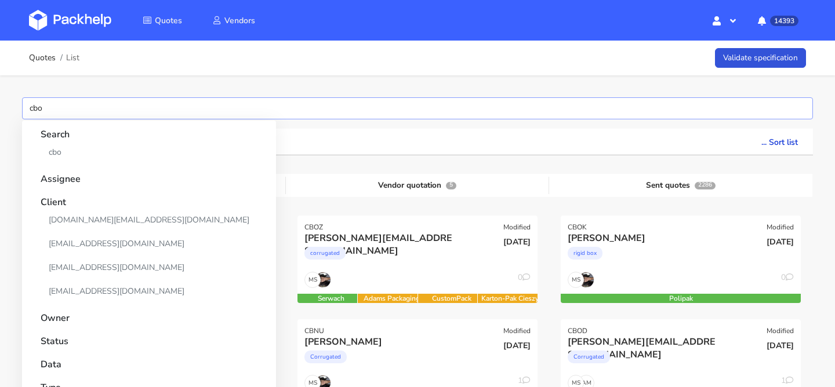
type input "cbod"
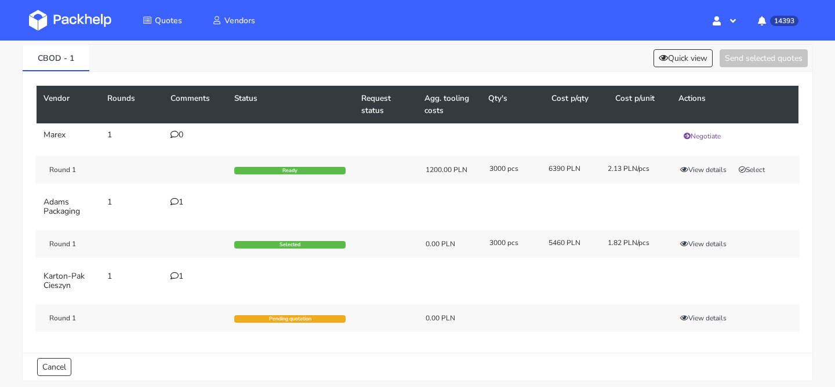
scroll to position [72, 0]
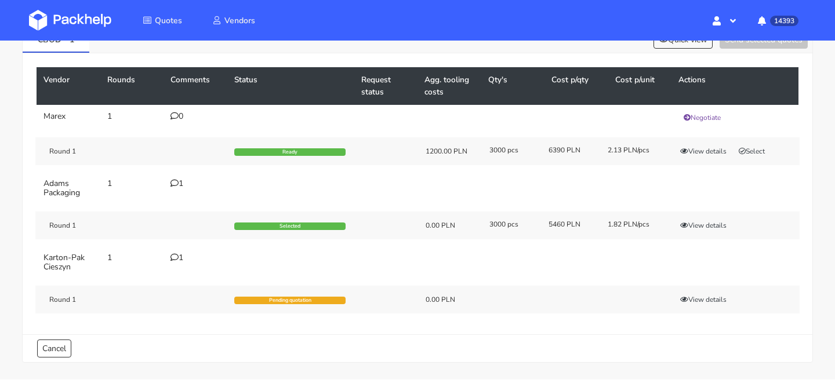
click at [173, 261] on icon at bounding box center [175, 257] width 8 height 8
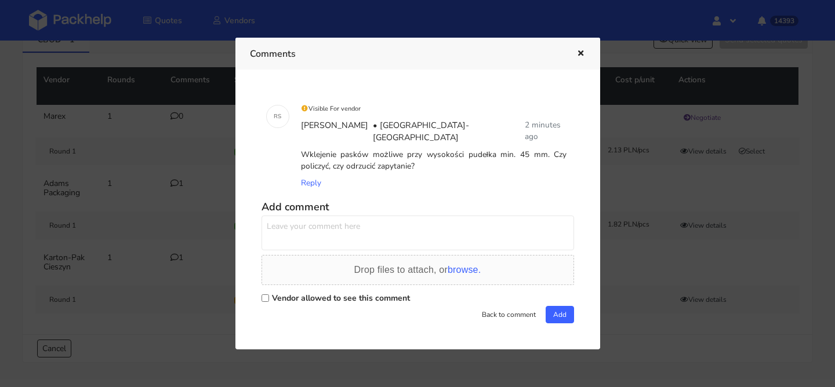
click at [679, 190] on div at bounding box center [417, 193] width 835 height 387
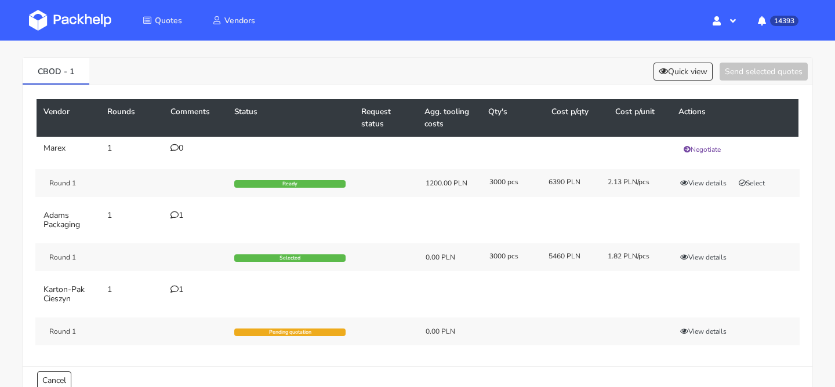
scroll to position [18, 0]
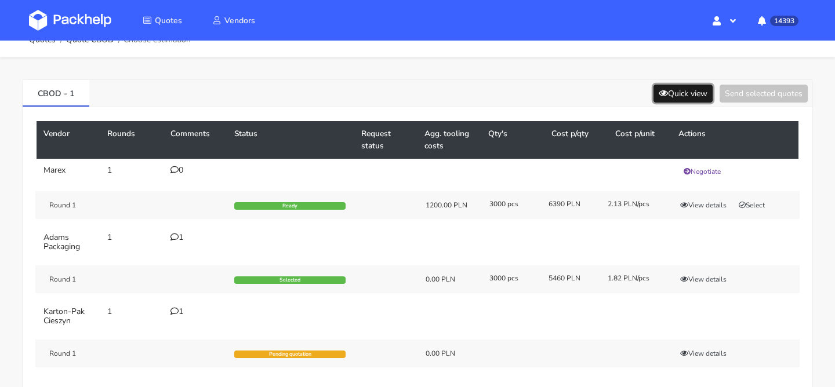
click at [698, 93] on button "Quick view" at bounding box center [683, 94] width 59 height 18
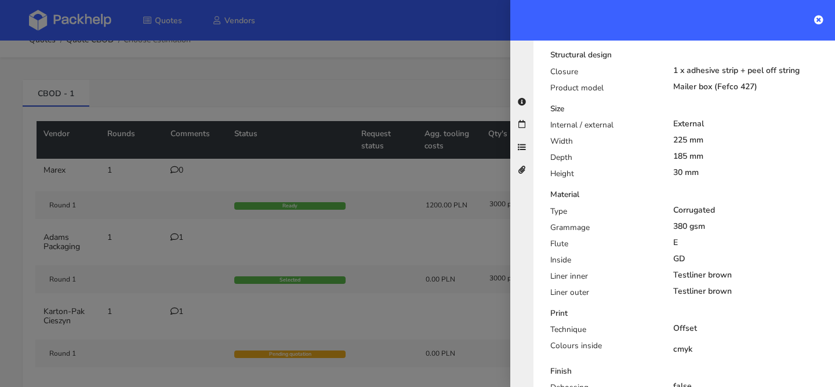
scroll to position [305, 0]
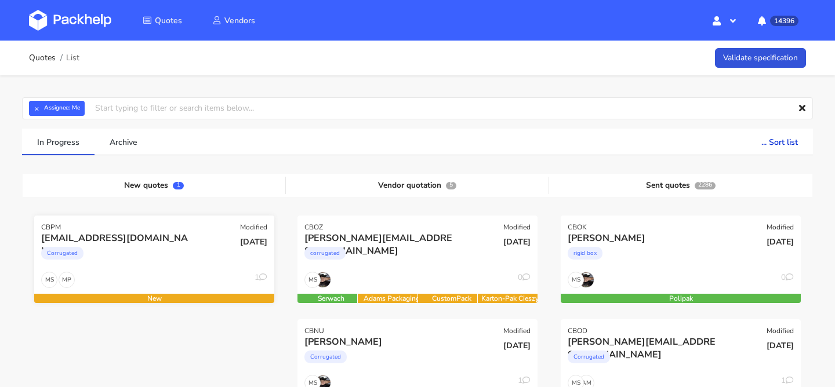
click at [206, 274] on div "MP MS 1" at bounding box center [154, 283] width 240 height 22
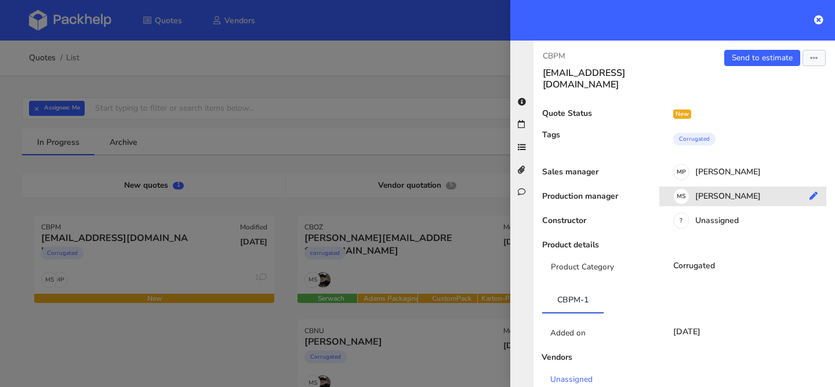
click at [735, 192] on div "MS Maciej Sikora" at bounding box center [747, 198] width 176 height 13
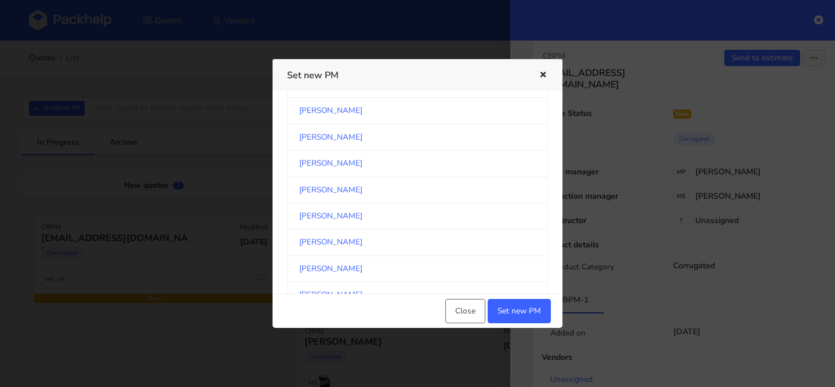
scroll to position [166, 0]
click at [386, 164] on link "[PERSON_NAME]" at bounding box center [417, 163] width 261 height 26
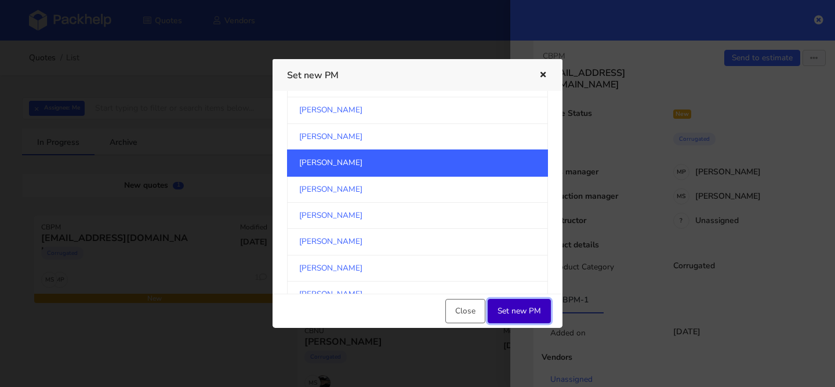
click at [514, 318] on button "Set new PM" at bounding box center [519, 311] width 63 height 24
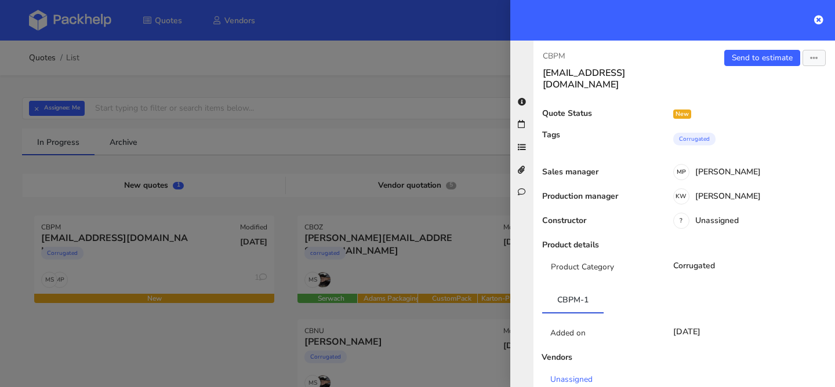
click at [172, 324] on div at bounding box center [417, 193] width 835 height 387
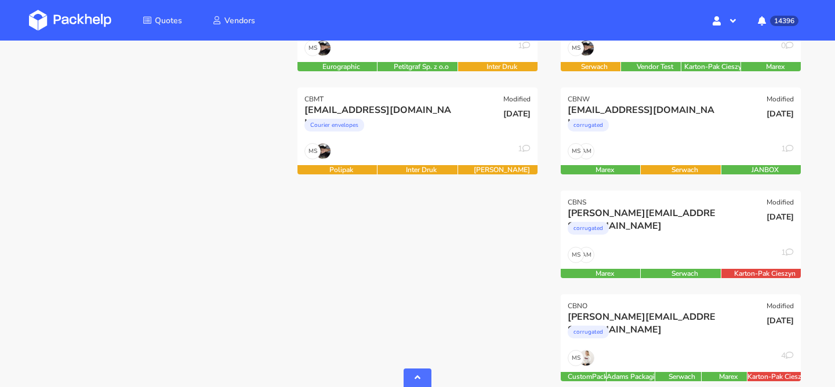
scroll to position [545, 0]
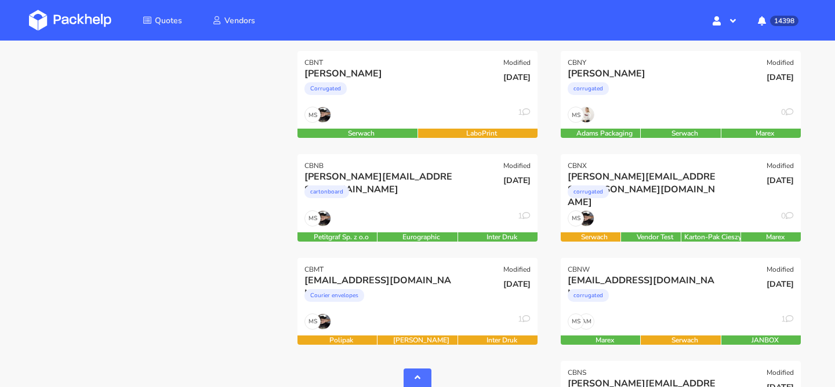
scroll to position [378, 0]
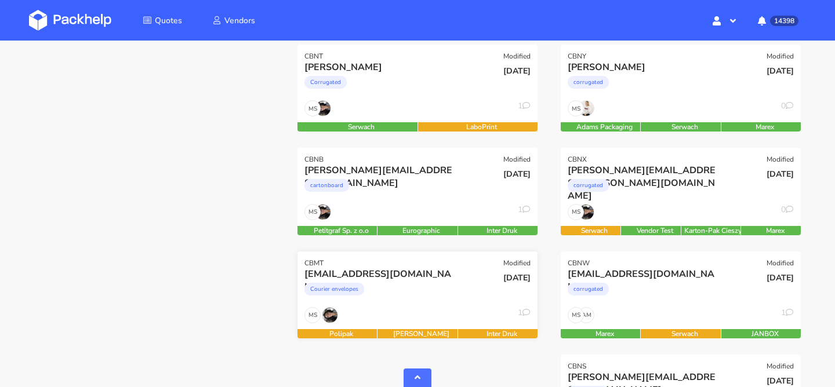
click at [384, 289] on div "Courier envelopes" at bounding box center [381, 292] width 154 height 23
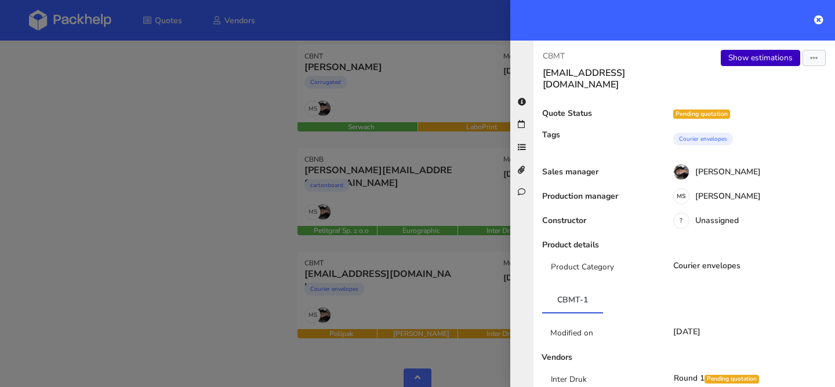
click at [757, 57] on link "Show estimations" at bounding box center [760, 58] width 79 height 16
click at [314, 184] on div at bounding box center [417, 193] width 835 height 387
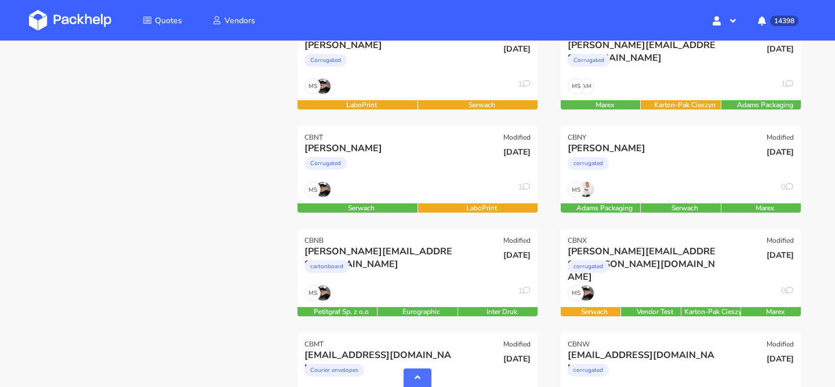
scroll to position [296, 0]
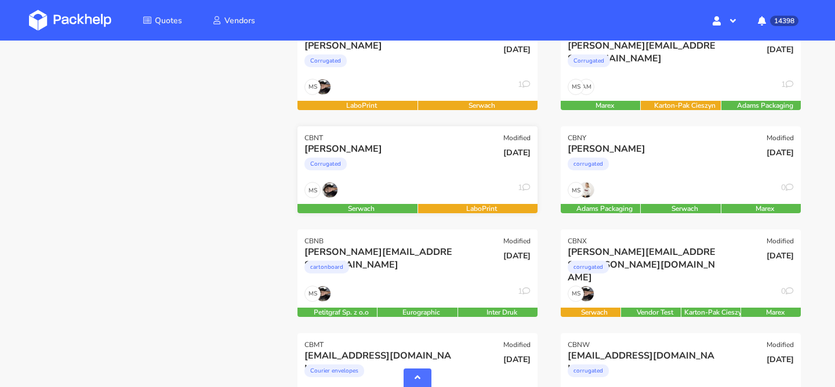
click at [390, 168] on div "Corrugated" at bounding box center [381, 166] width 154 height 23
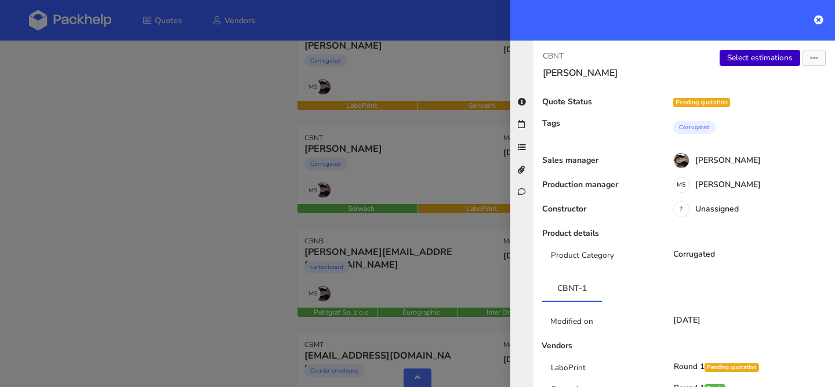
click at [736, 61] on link "Select estimations" at bounding box center [760, 58] width 81 height 16
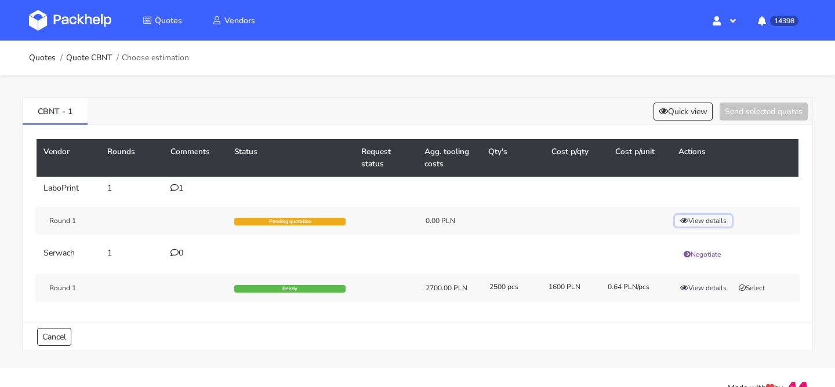
click at [705, 221] on button "View details" at bounding box center [703, 221] width 57 height 12
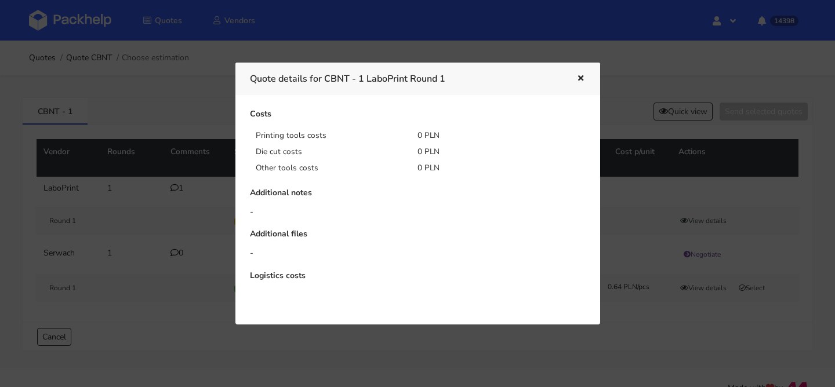
click at [164, 200] on div at bounding box center [417, 193] width 835 height 387
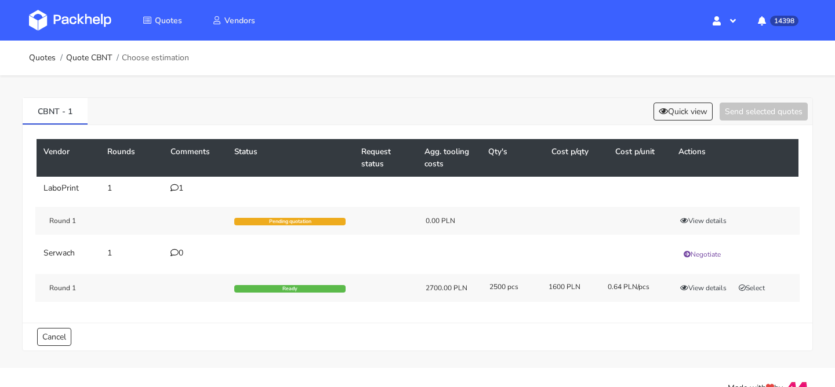
click at [182, 186] on div "1" at bounding box center [196, 188] width 50 height 9
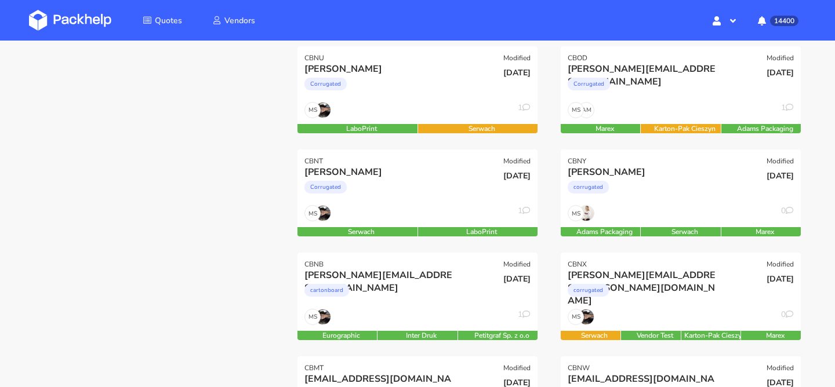
scroll to position [269, 0]
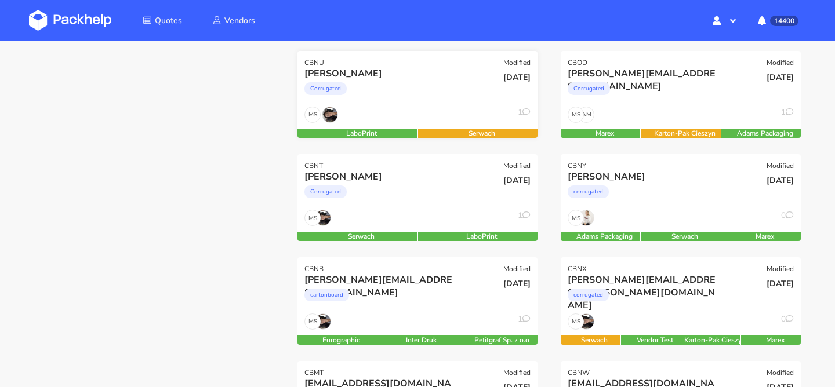
click at [456, 96] on div "Corrugated" at bounding box center [381, 91] width 154 height 23
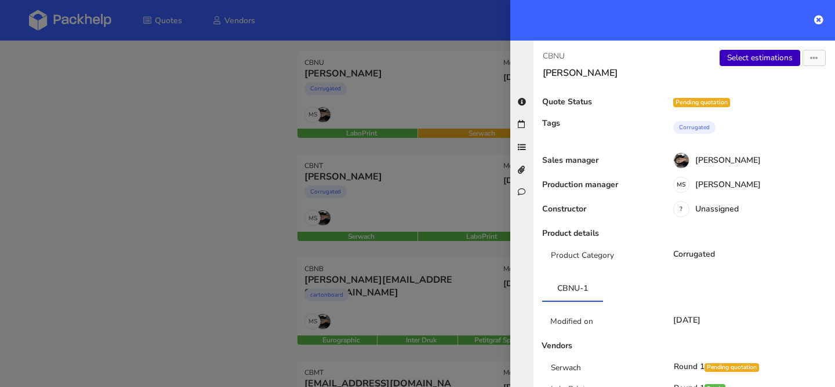
click at [732, 60] on link "Select estimations" at bounding box center [760, 58] width 81 height 16
click at [395, 200] on div at bounding box center [417, 193] width 835 height 387
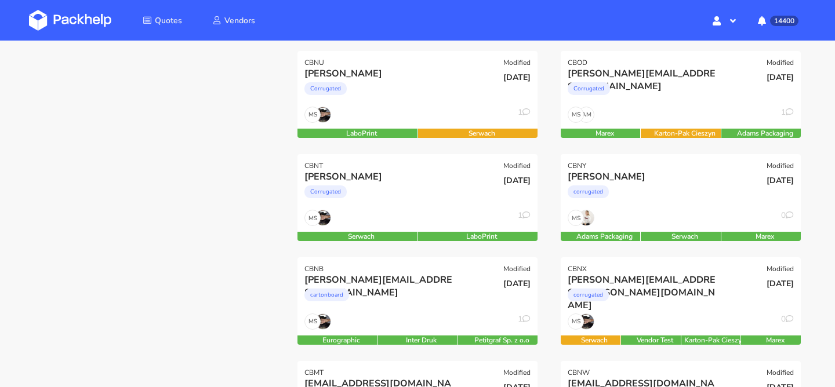
click at [395, 200] on div "Corrugated" at bounding box center [381, 194] width 154 height 23
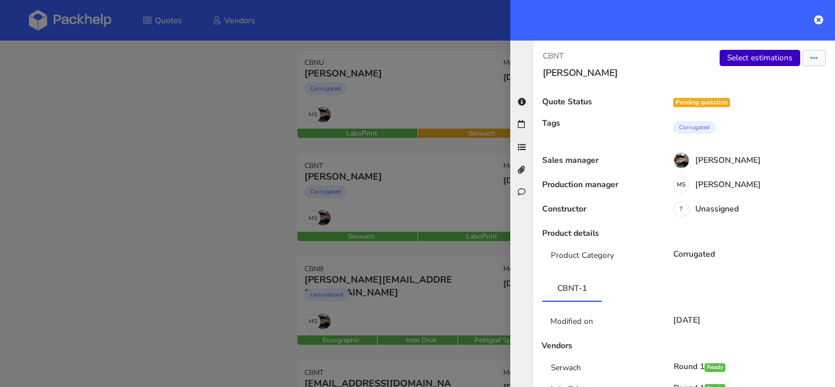
click at [764, 61] on link "Select estimations" at bounding box center [760, 58] width 81 height 16
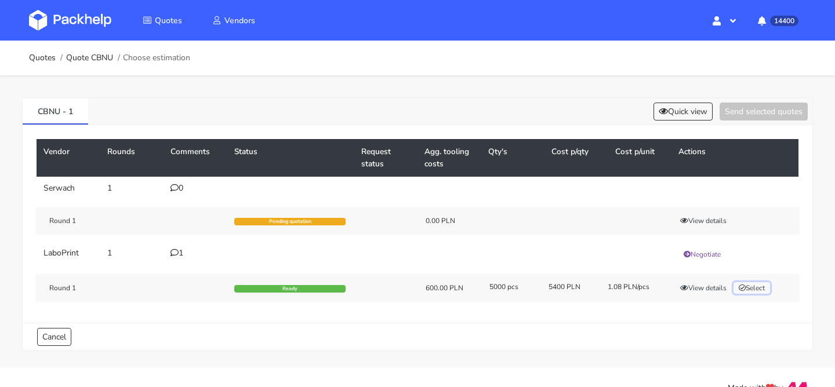
click at [751, 287] on button "Select" at bounding box center [752, 288] width 37 height 12
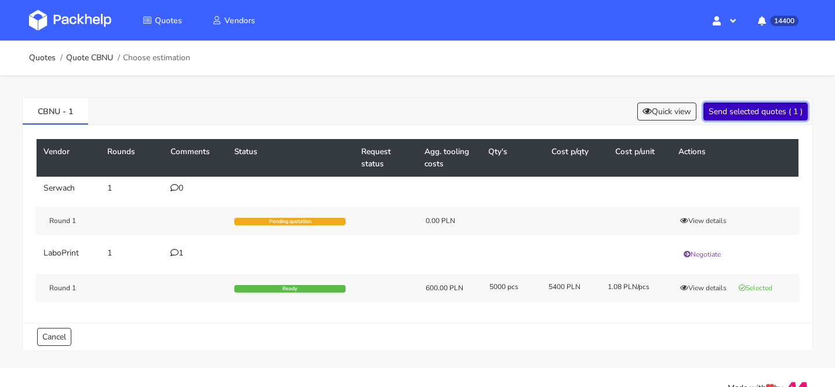
click at [762, 111] on button "Send selected quotes ( 1 )" at bounding box center [756, 112] width 104 height 18
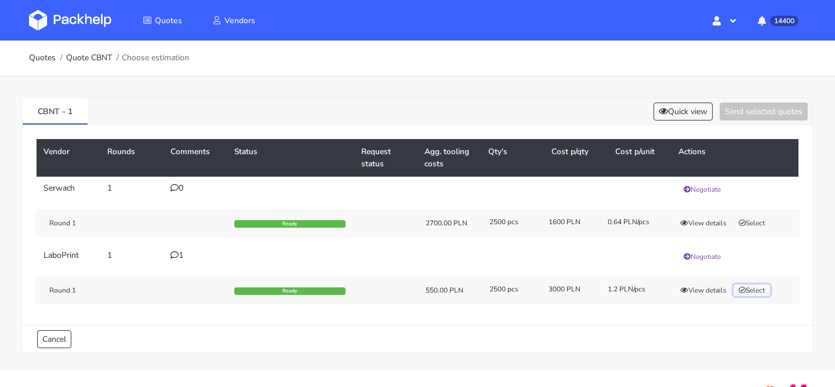
click at [753, 289] on button "Select" at bounding box center [752, 291] width 37 height 12
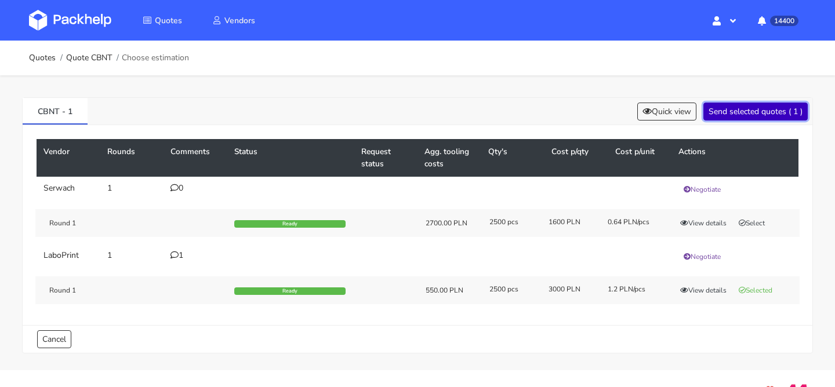
click at [749, 110] on button "Send selected quotes ( 1 )" at bounding box center [756, 112] width 104 height 18
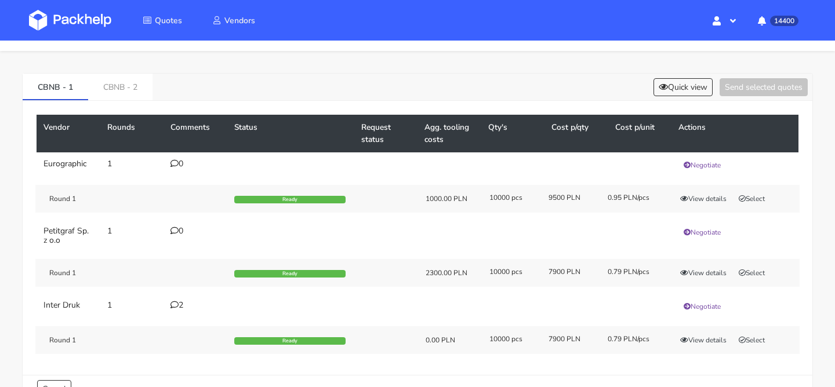
scroll to position [37, 0]
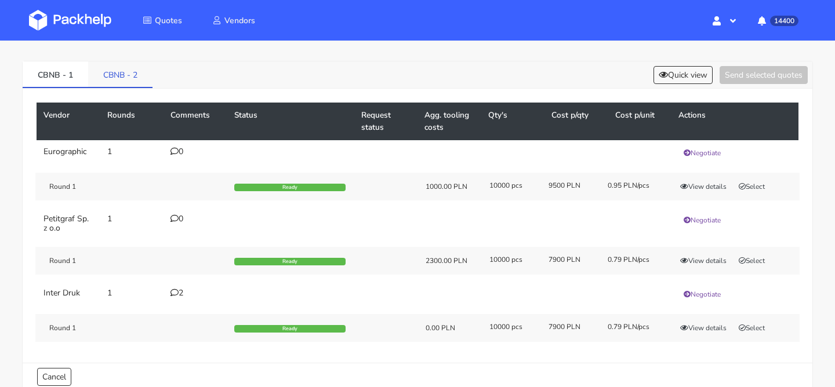
click at [139, 82] on link "CBNB - 2" at bounding box center [120, 74] width 64 height 26
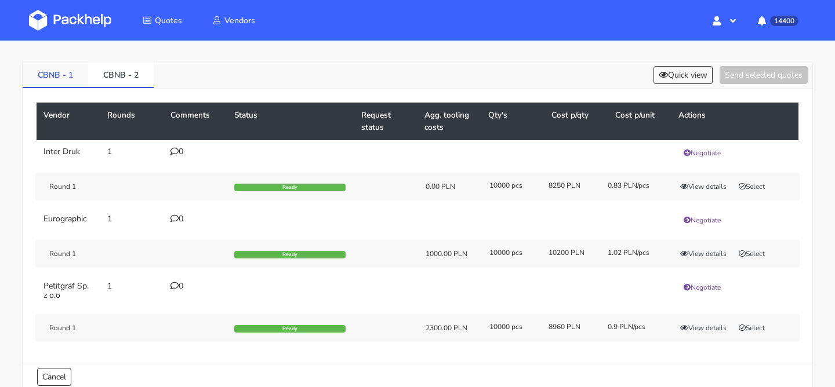
click at [71, 82] on link "CBNB - 1" at bounding box center [56, 74] width 66 height 26
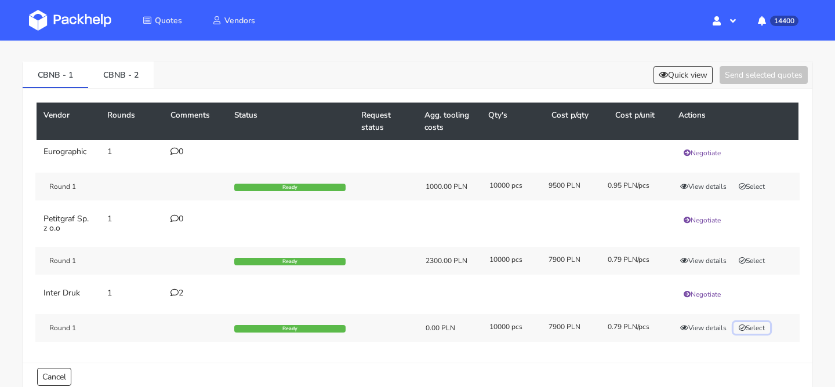
click at [749, 328] on button "Select" at bounding box center [752, 328] width 37 height 12
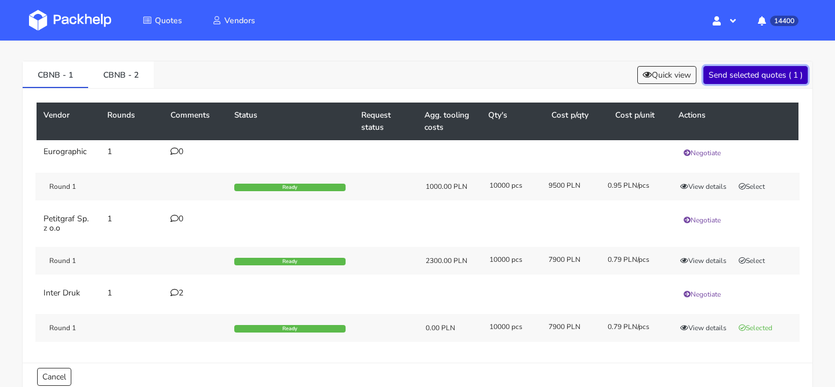
click at [757, 81] on button "Send selected quotes ( 1 )" at bounding box center [756, 75] width 104 height 18
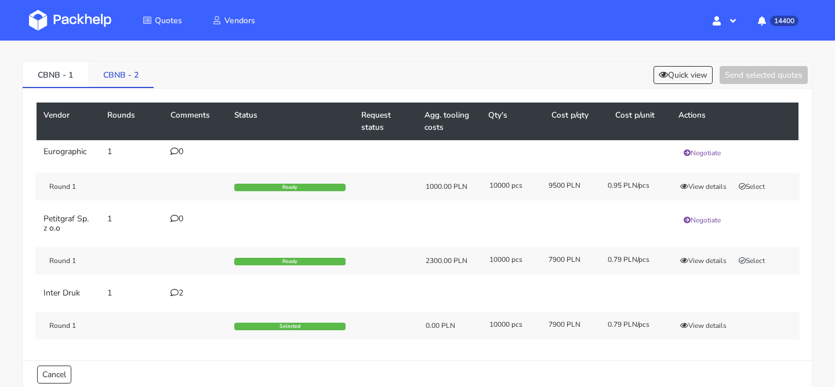
click at [143, 70] on link "CBNB - 2" at bounding box center [121, 74] width 66 height 26
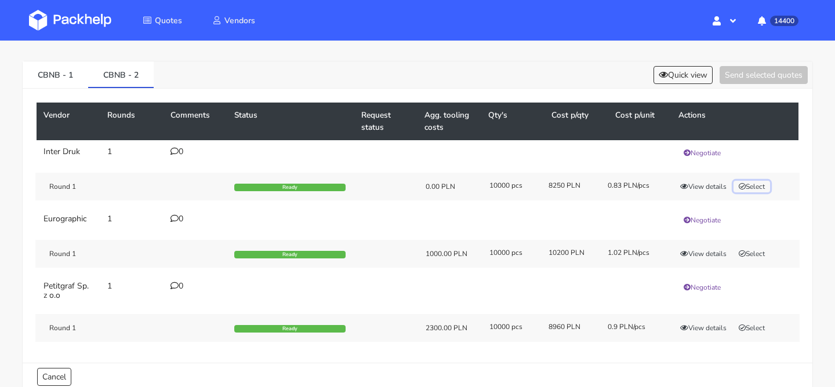
click at [747, 185] on button "Select" at bounding box center [752, 187] width 37 height 12
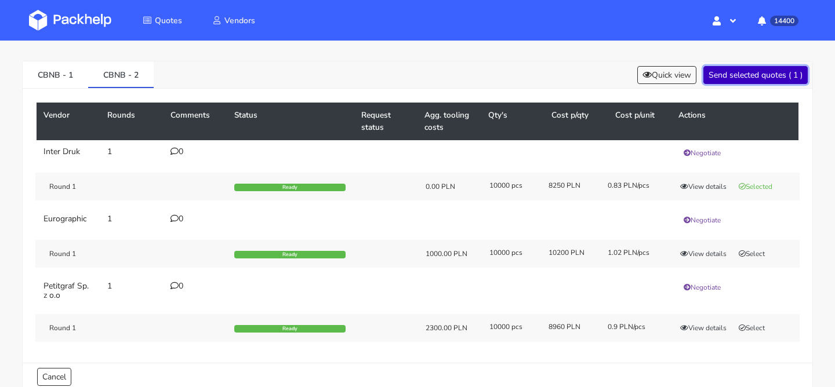
click at [757, 79] on button "Send selected quotes ( 1 )" at bounding box center [756, 75] width 104 height 18
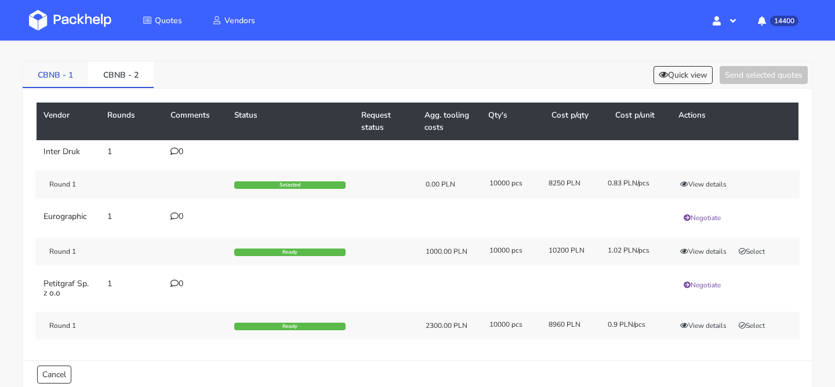
click at [77, 78] on link "CBNB - 1" at bounding box center [56, 74] width 66 height 26
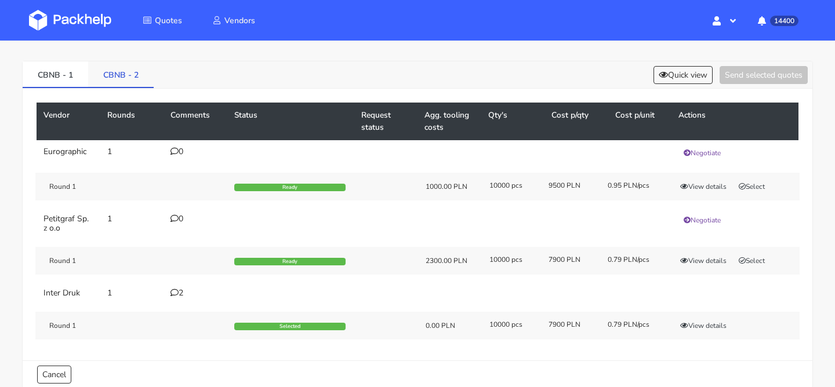
click at [119, 80] on link "CBNB - 2" at bounding box center [121, 74] width 66 height 26
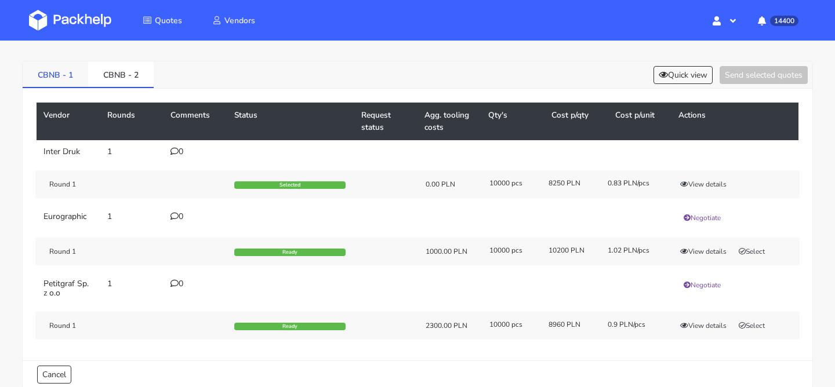
click at [71, 79] on link "CBNB - 1" at bounding box center [56, 74] width 66 height 26
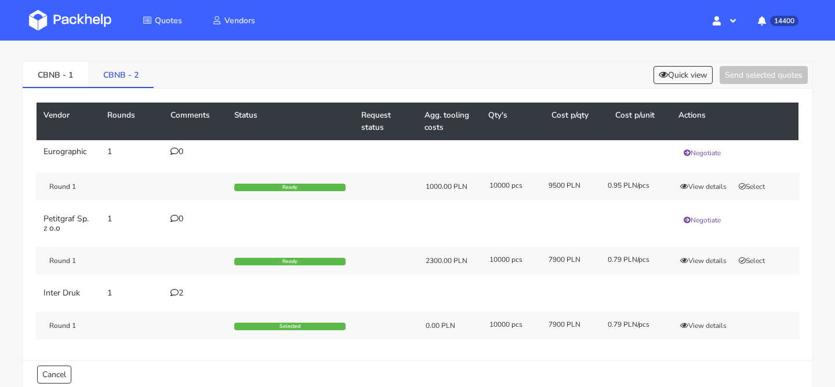
click at [120, 80] on link "CBNB - 2" at bounding box center [121, 74] width 66 height 26
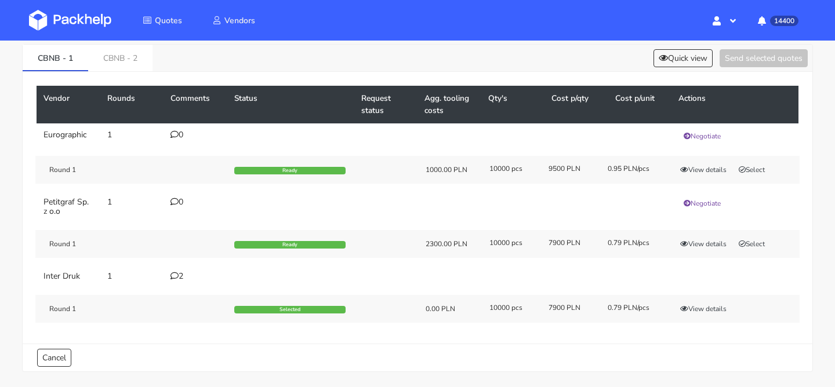
scroll to position [55, 0]
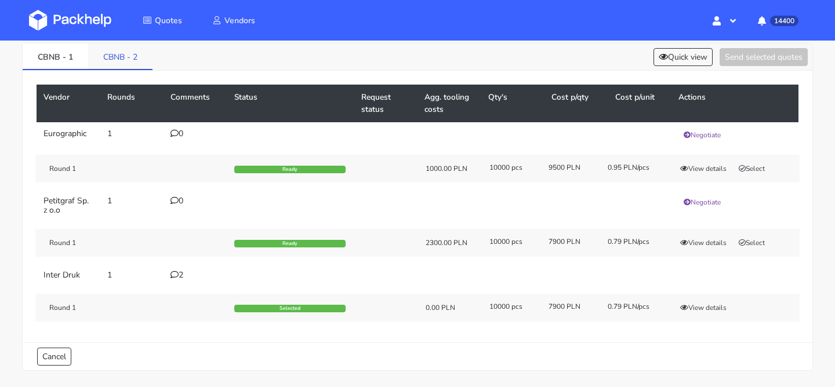
click at [125, 68] on link "CBNB - 2" at bounding box center [120, 56] width 64 height 26
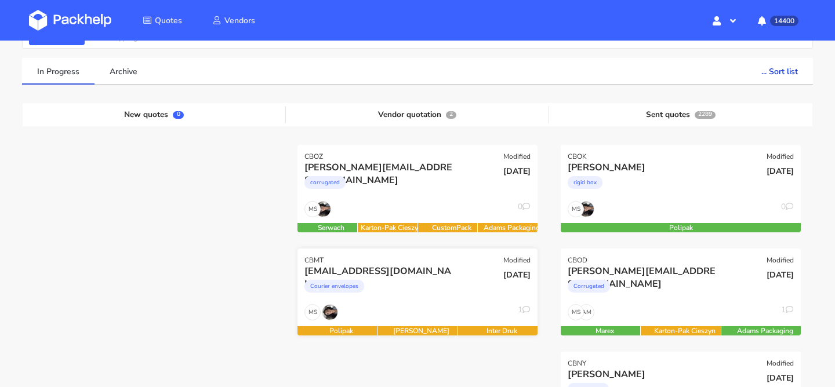
scroll to position [89, 0]
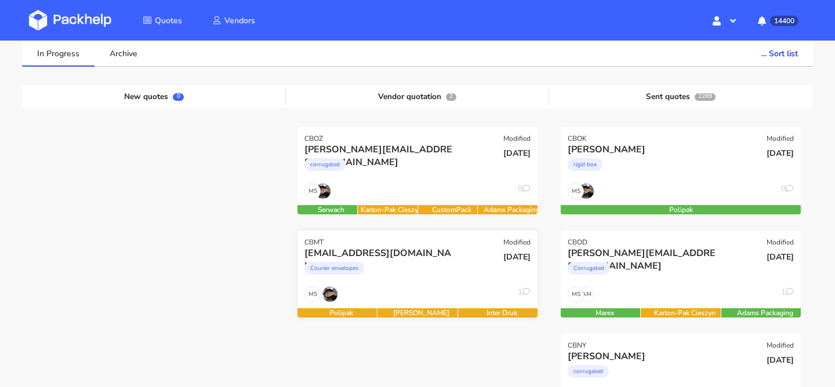
click at [404, 278] on div "Courier envelopes" at bounding box center [381, 271] width 154 height 23
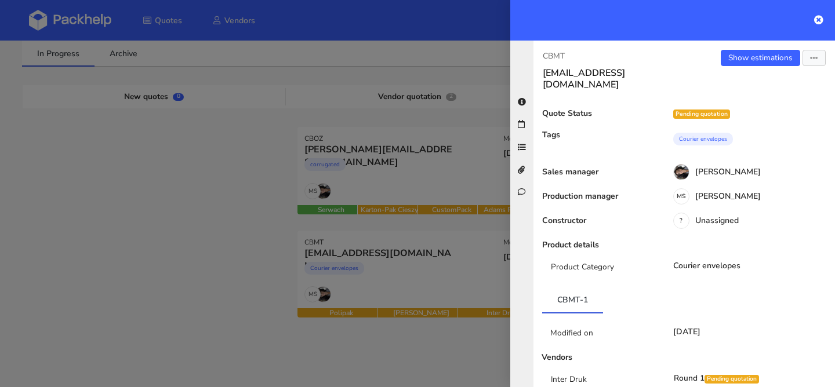
click at [337, 243] on div at bounding box center [417, 193] width 835 height 387
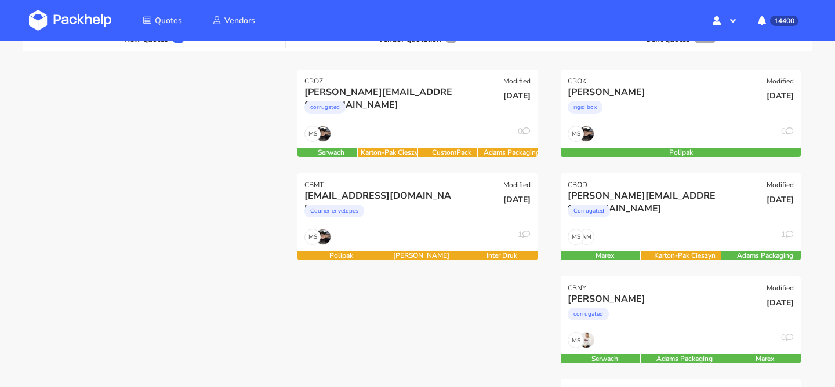
scroll to position [0, 0]
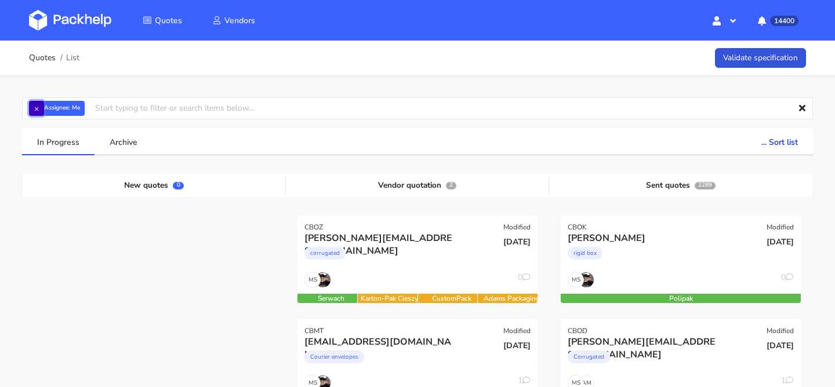
click at [41, 111] on button "×" at bounding box center [36, 108] width 15 height 15
click at [41, 111] on input "text" at bounding box center [417, 108] width 791 height 22
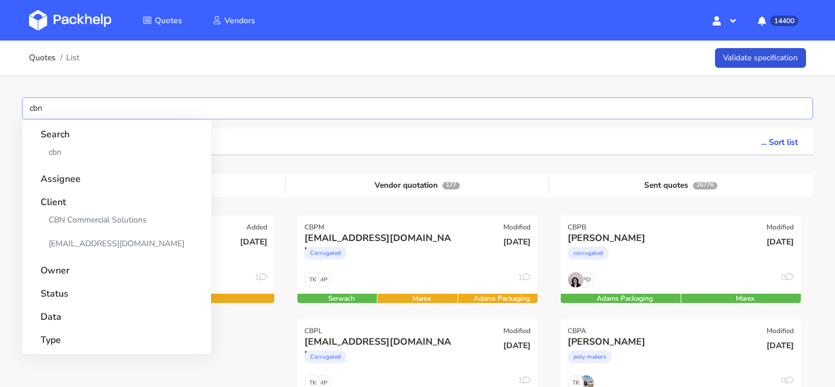
type input "cbnb"
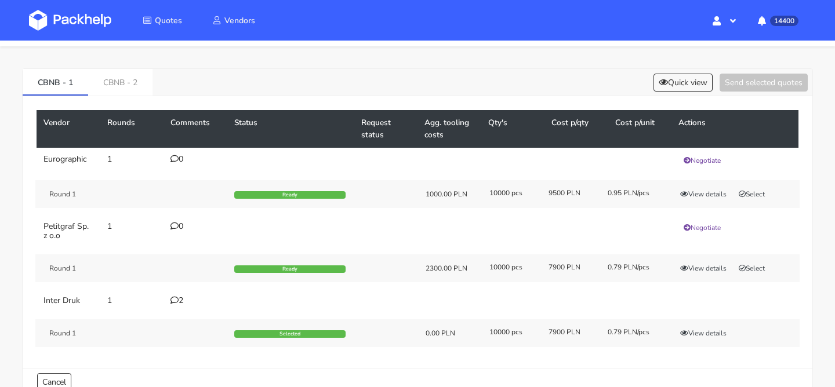
scroll to position [28, 0]
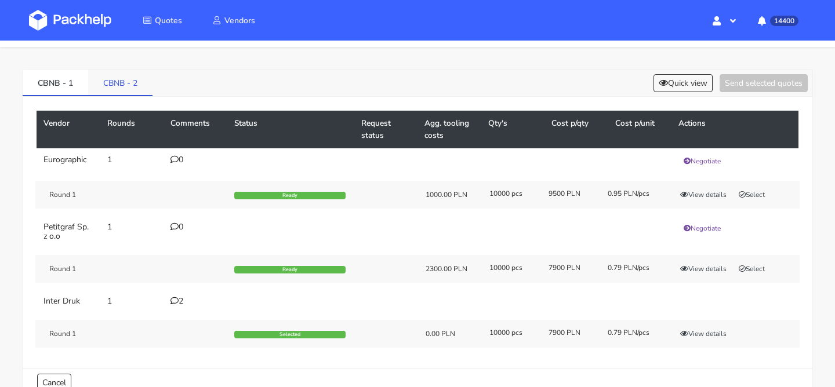
click at [126, 81] on link "CBNB - 2" at bounding box center [120, 83] width 64 height 26
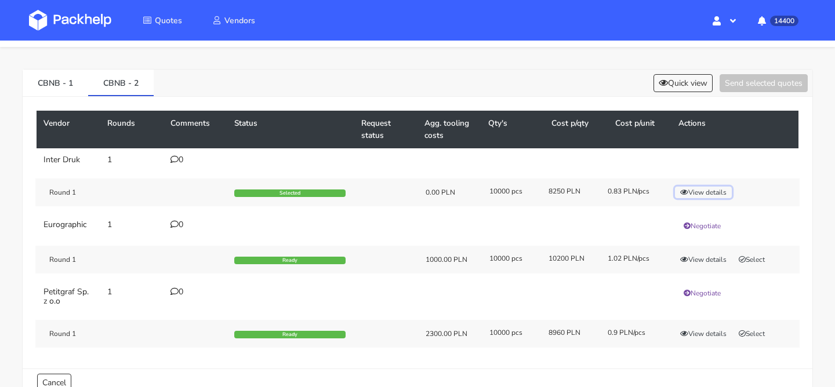
click at [696, 194] on button "View details" at bounding box center [703, 193] width 57 height 12
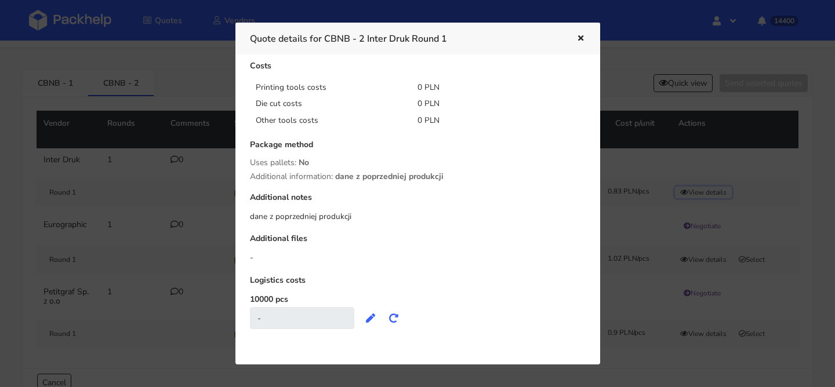
scroll to position [0, 0]
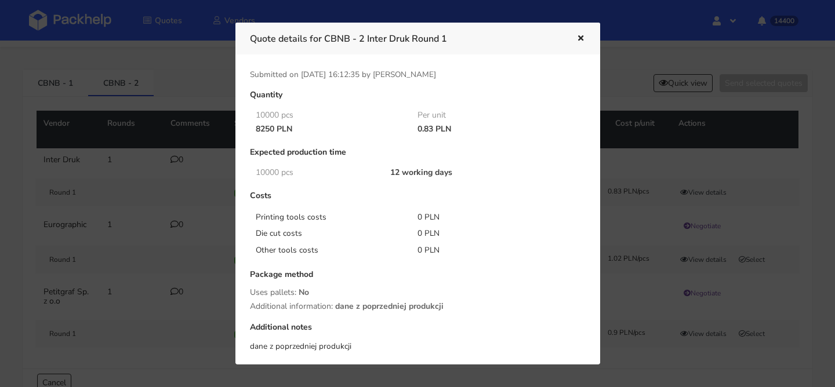
click at [579, 40] on icon "button" at bounding box center [581, 39] width 10 height 8
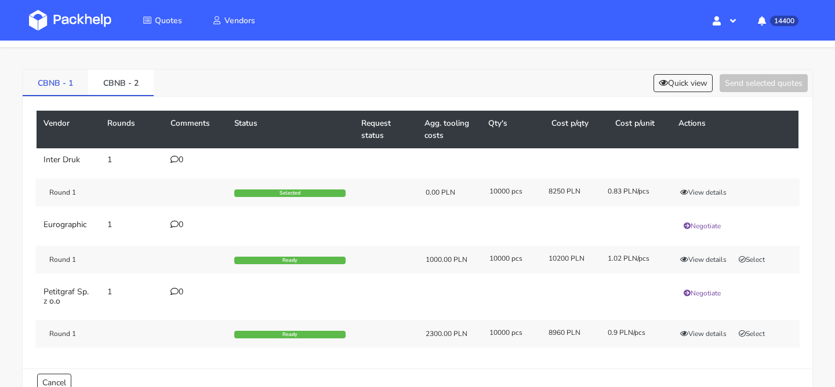
click at [63, 88] on link "CBNB - 1" at bounding box center [56, 83] width 66 height 26
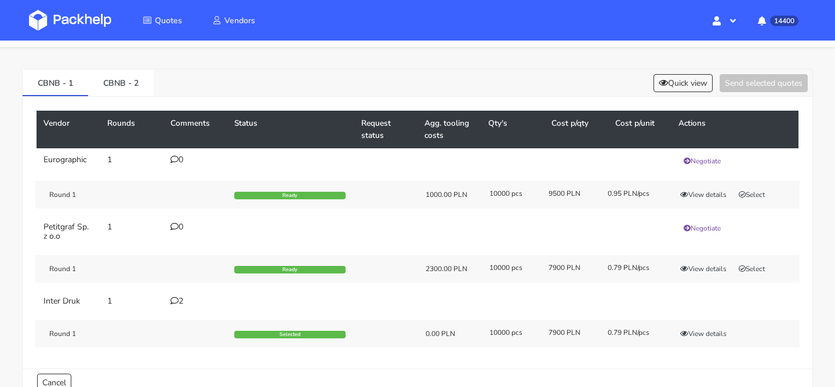
click at [179, 297] on div "2" at bounding box center [196, 301] width 50 height 9
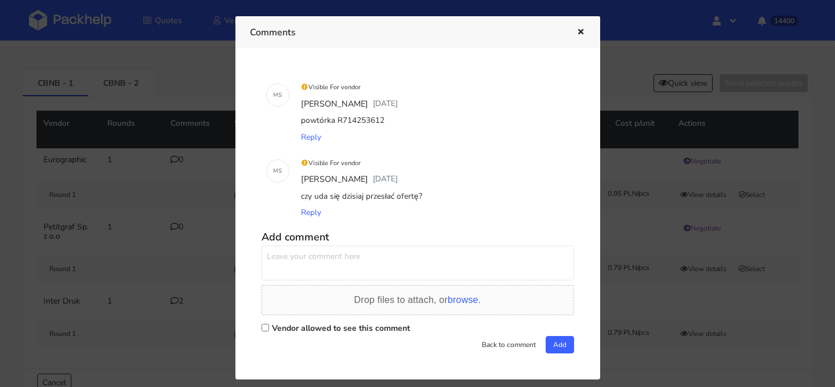
click at [573, 32] on button "button" at bounding box center [579, 32] width 13 height 15
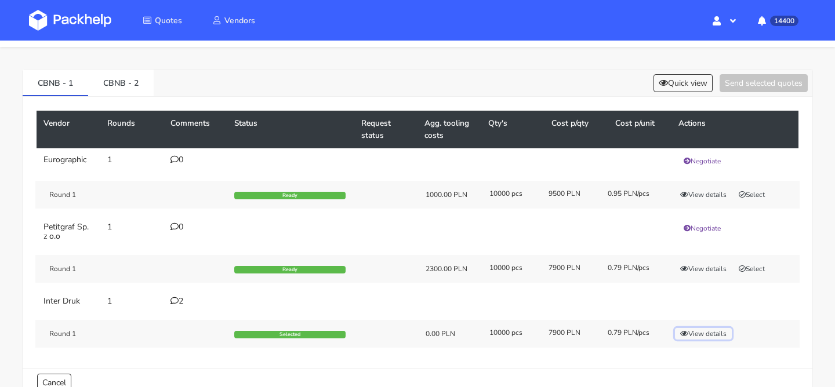
click at [685, 328] on button "View details" at bounding box center [703, 334] width 57 height 12
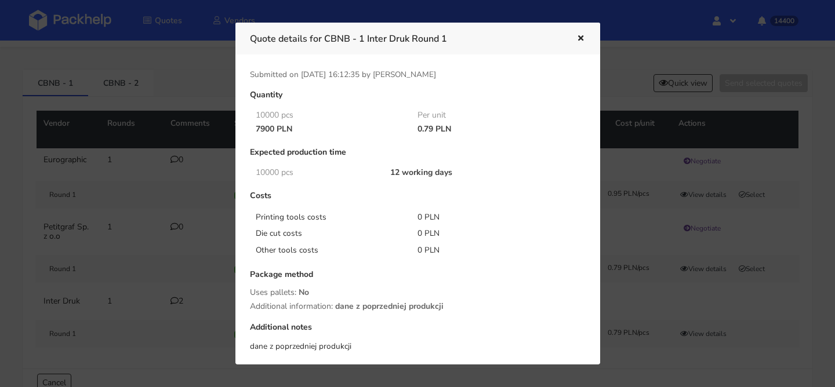
click at [581, 37] on icon "button" at bounding box center [581, 39] width 10 height 8
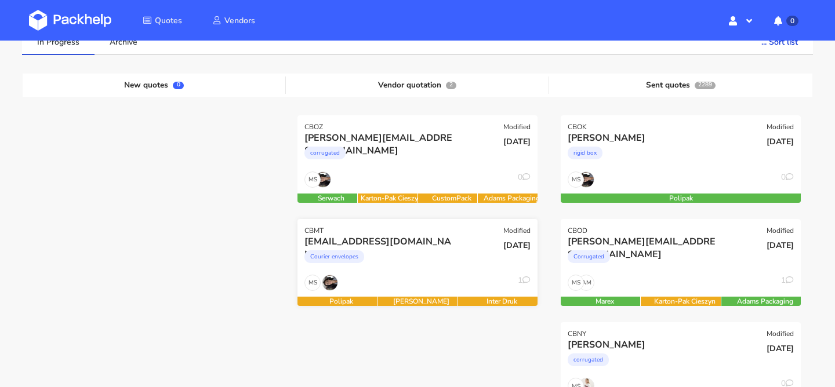
scroll to position [119, 0]
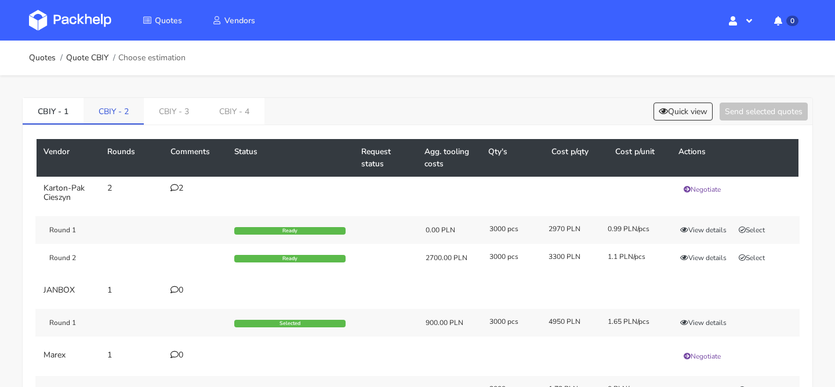
click at [122, 114] on link "CBIY - 2" at bounding box center [114, 111] width 60 height 26
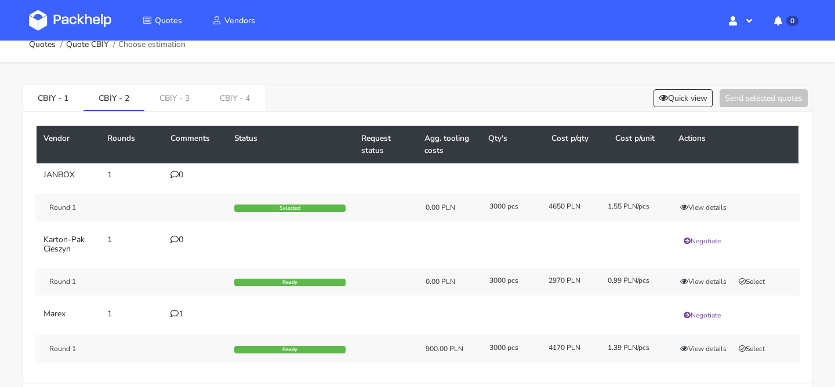
scroll to position [12, 0]
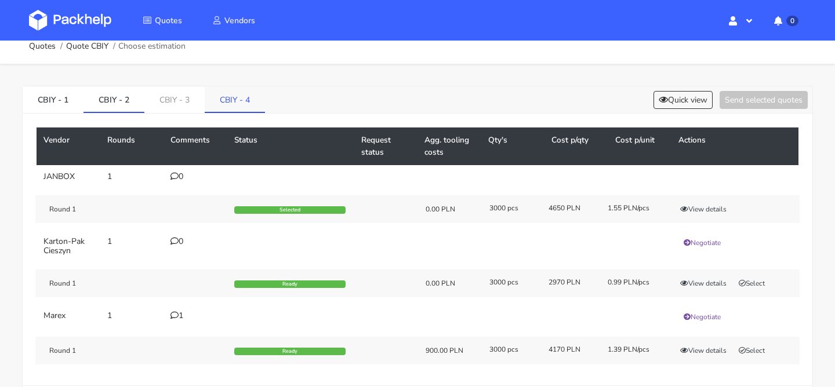
click at [248, 105] on link "CBIY - 4" at bounding box center [235, 99] width 60 height 26
click at [120, 108] on link "CBIY - 2" at bounding box center [114, 99] width 61 height 26
click at [668, 94] on button "Quick view" at bounding box center [683, 100] width 59 height 18
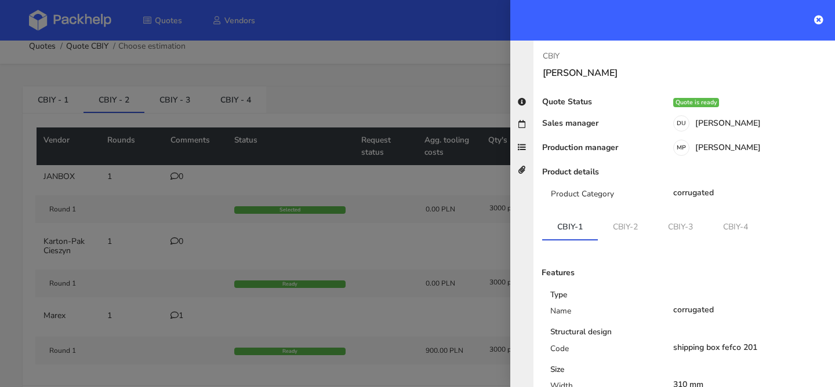
click at [474, 176] on div at bounding box center [417, 193] width 835 height 387
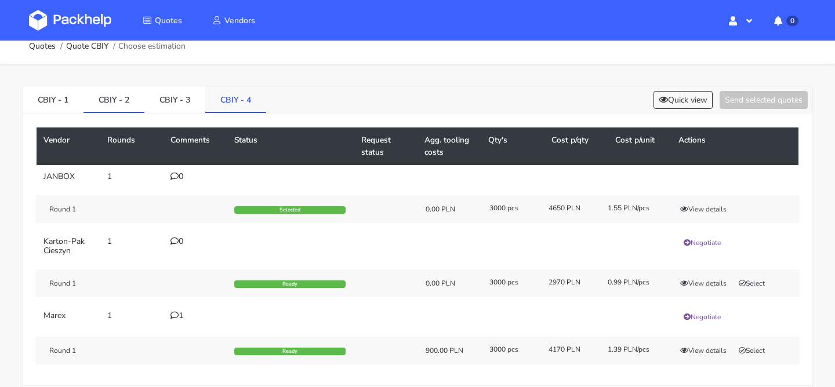
click at [238, 104] on link "CBIY - 4" at bounding box center [235, 99] width 61 height 26
click at [119, 97] on link "CBIY - 2" at bounding box center [114, 99] width 61 height 26
click at [234, 95] on link "CBIY - 4" at bounding box center [235, 99] width 61 height 26
click at [129, 99] on link "CBIY - 2" at bounding box center [114, 99] width 61 height 26
click at [220, 93] on link "CBIY - 4" at bounding box center [235, 99] width 61 height 26
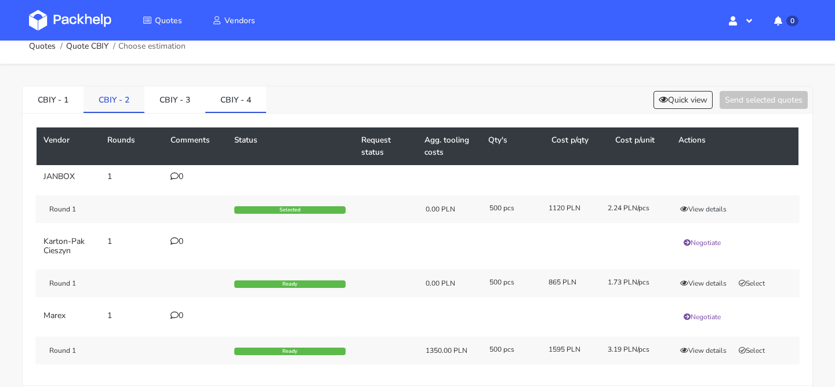
click at [127, 97] on link "CBIY - 2" at bounding box center [114, 99] width 61 height 26
click at [227, 99] on link "CBIY - 4" at bounding box center [235, 99] width 61 height 26
click at [117, 94] on link "CBIY - 2" at bounding box center [114, 99] width 61 height 26
click at [691, 97] on button "Quick view" at bounding box center [683, 100] width 59 height 18
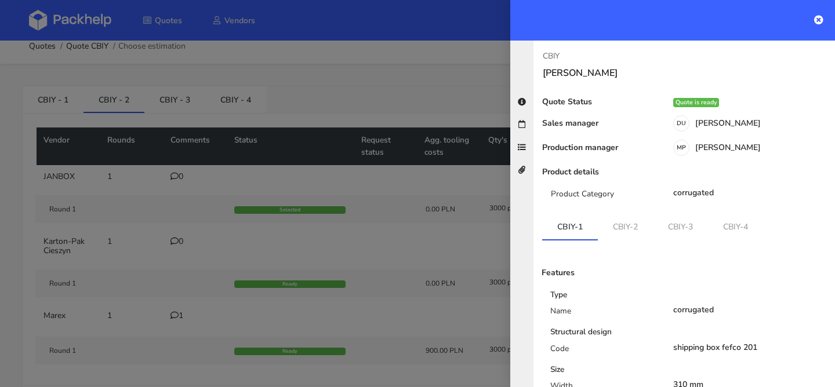
click at [626, 225] on link "CBIY-2" at bounding box center [625, 227] width 55 height 26
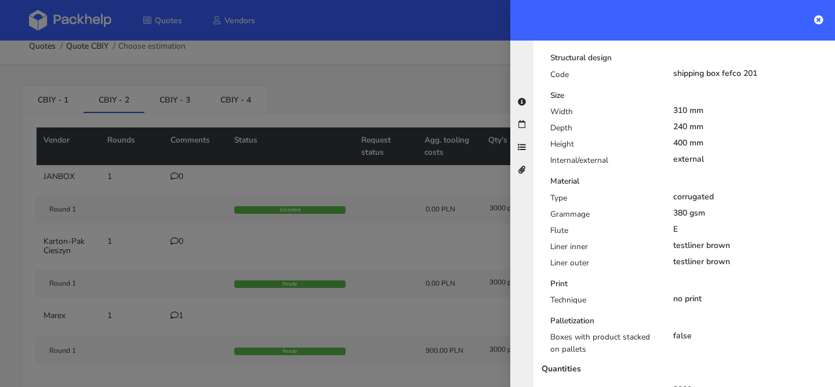
scroll to position [313, 0]
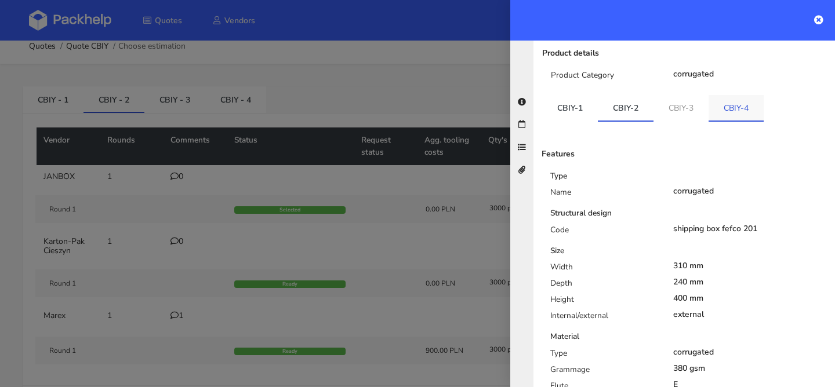
click at [727, 117] on link "CBIY-4" at bounding box center [736, 108] width 55 height 26
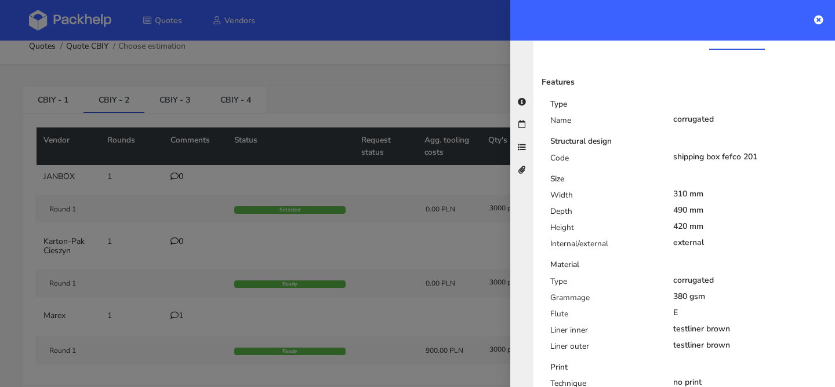
scroll to position [208, 0]
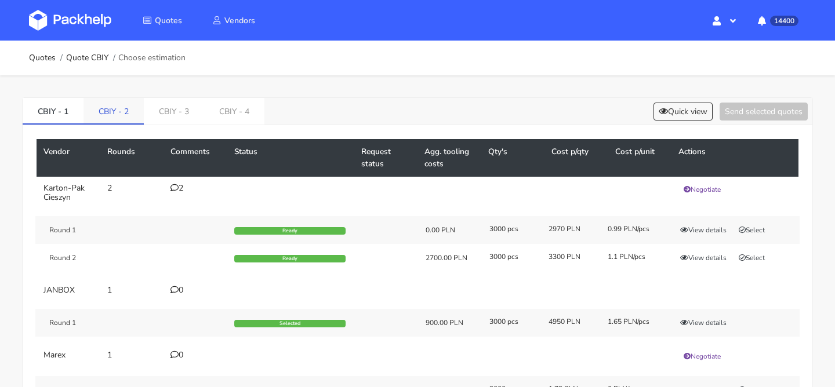
click at [116, 108] on link "CBIY - 2" at bounding box center [114, 111] width 60 height 26
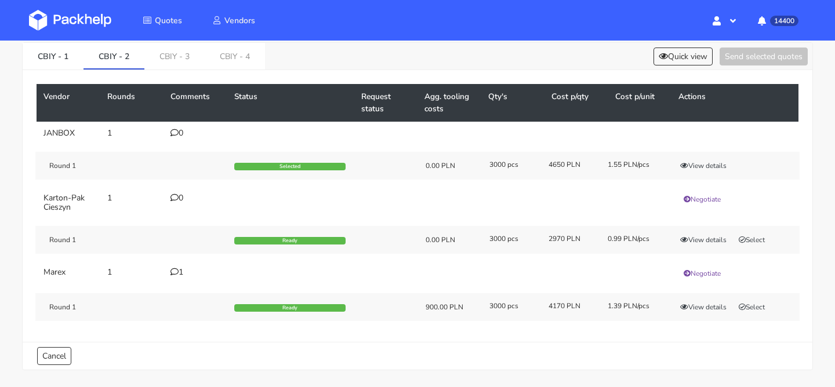
scroll to position [66, 0]
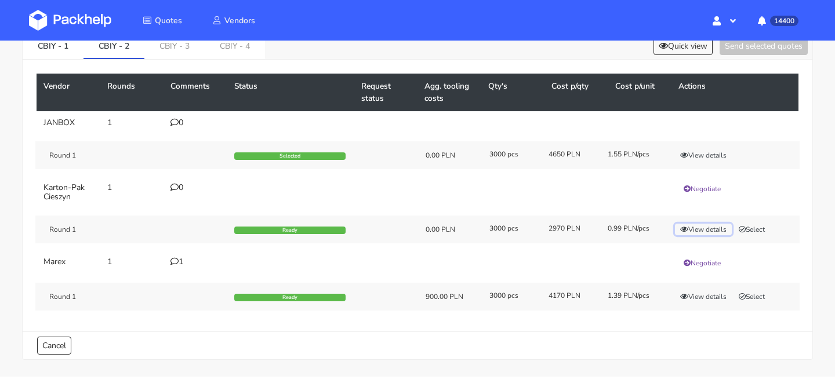
click at [698, 230] on button "View details" at bounding box center [703, 230] width 57 height 12
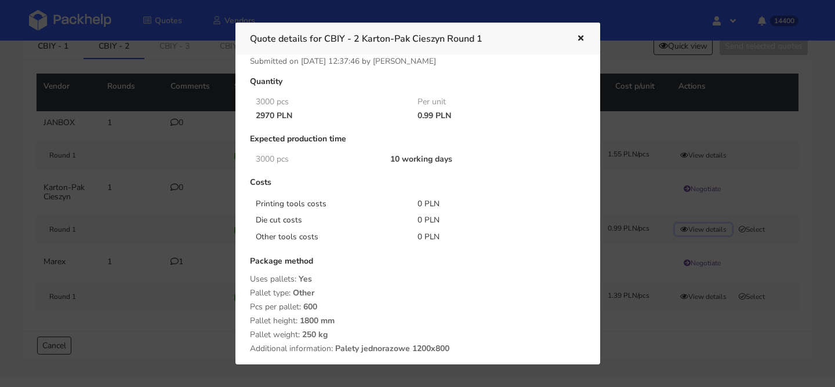
scroll to position [0, 0]
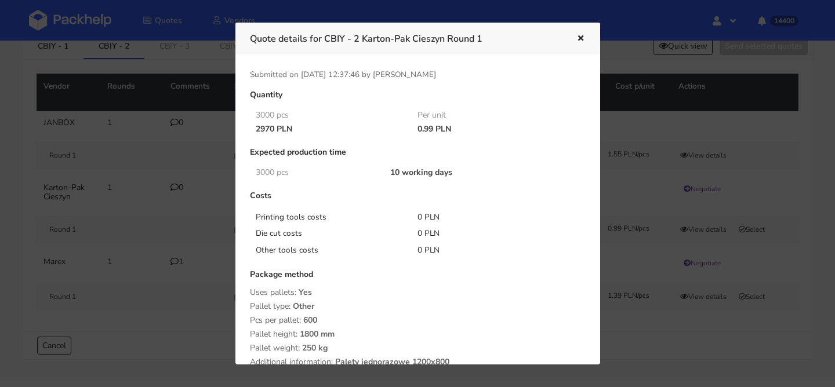
click at [579, 46] on button "button" at bounding box center [579, 38] width 13 height 15
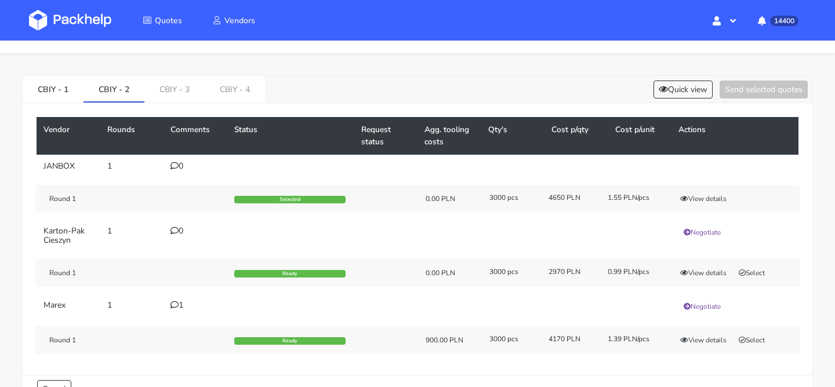
scroll to position [17, 0]
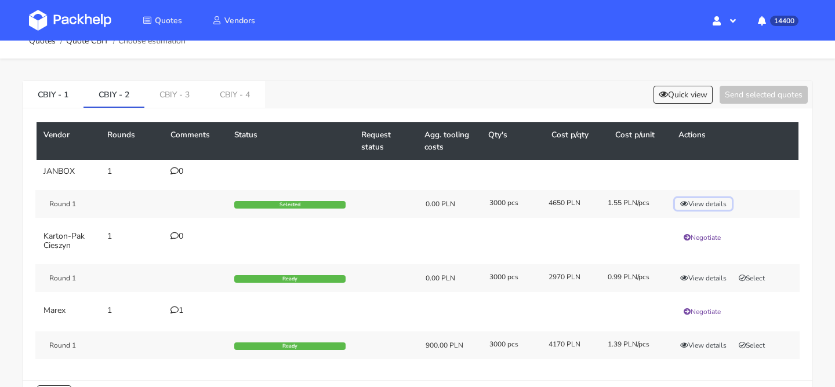
click at [710, 204] on button "View details" at bounding box center [703, 204] width 57 height 12
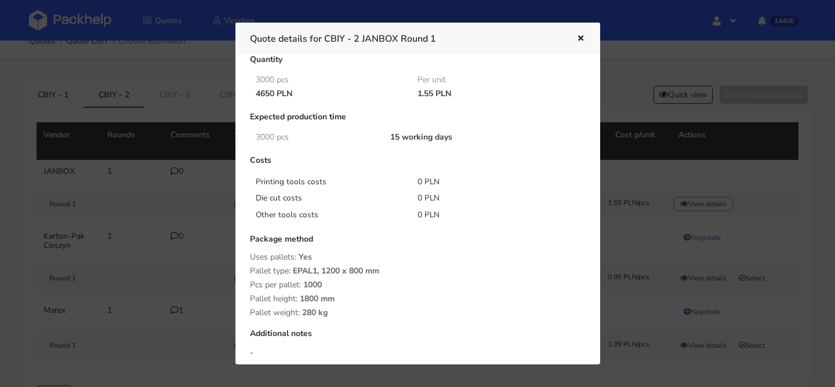
scroll to position [37, 0]
click at [576, 35] on icon "button" at bounding box center [581, 39] width 10 height 8
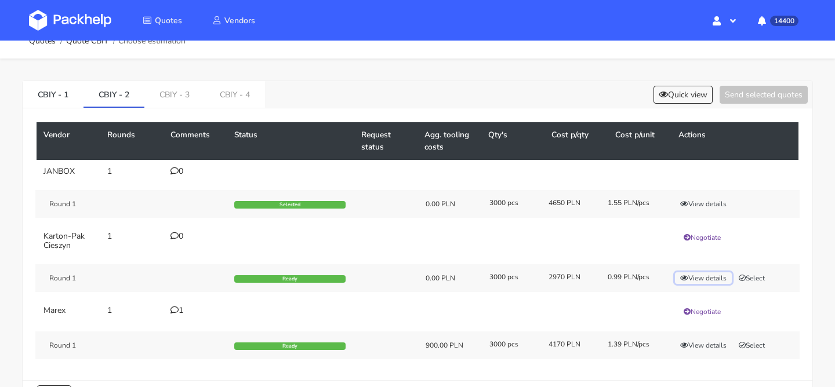
click at [693, 281] on button "View details" at bounding box center [703, 279] width 57 height 12
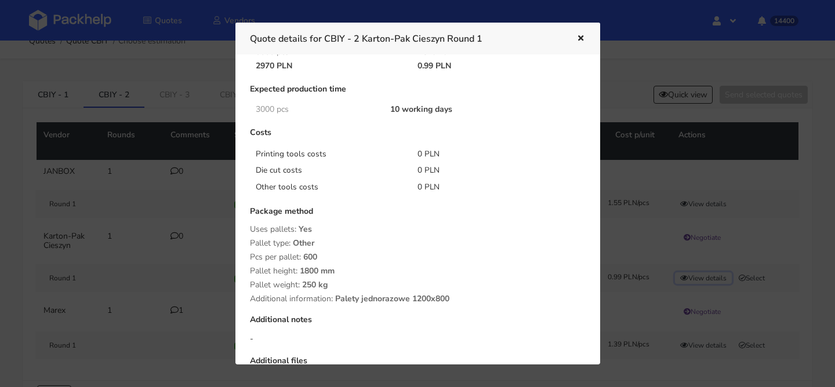
scroll to position [64, 0]
click at [571, 41] on div at bounding box center [572, 38] width 27 height 15
click at [577, 41] on icon "button" at bounding box center [581, 39] width 10 height 8
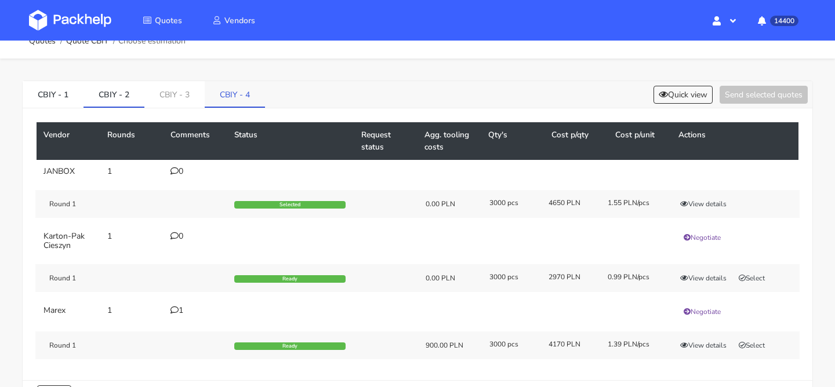
click at [245, 97] on link "CBIY - 4" at bounding box center [235, 94] width 60 height 26
click at [706, 200] on button "View details" at bounding box center [703, 204] width 57 height 12
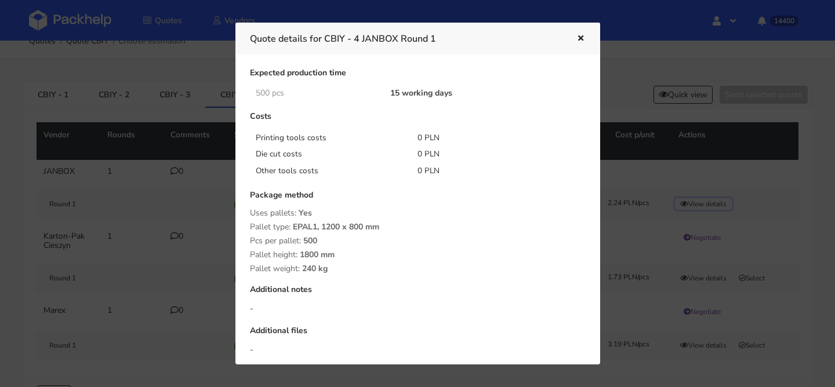
scroll to position [81, 0]
click at [578, 32] on button "button" at bounding box center [579, 38] width 13 height 15
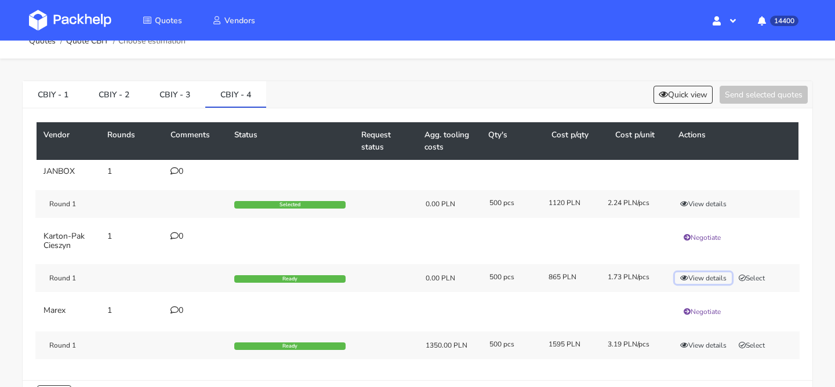
click at [690, 278] on button "View details" at bounding box center [703, 279] width 57 height 12
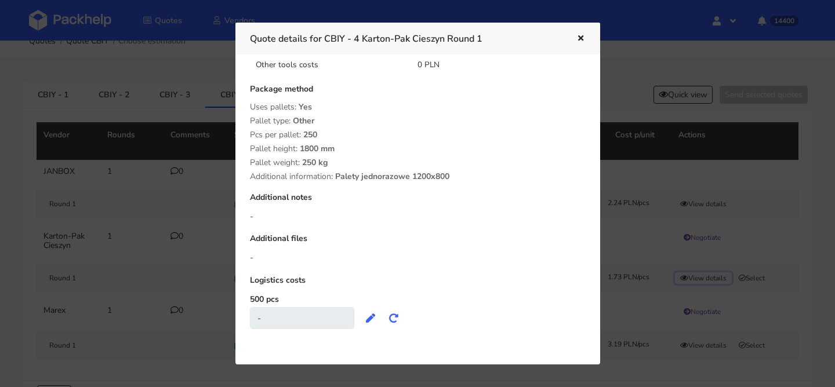
scroll to position [0, 0]
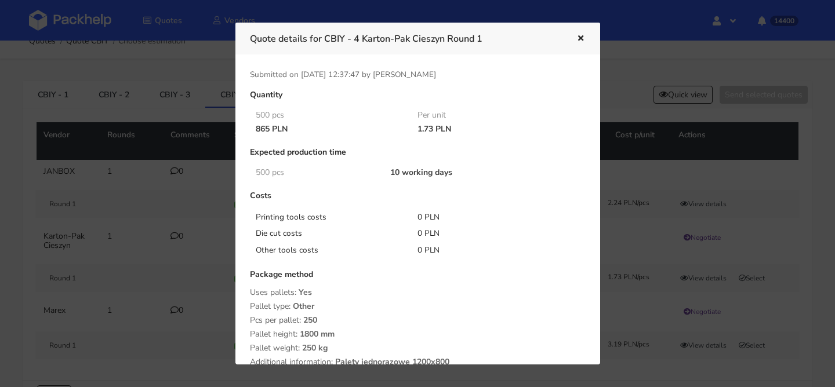
click at [582, 39] on icon "button" at bounding box center [581, 39] width 10 height 8
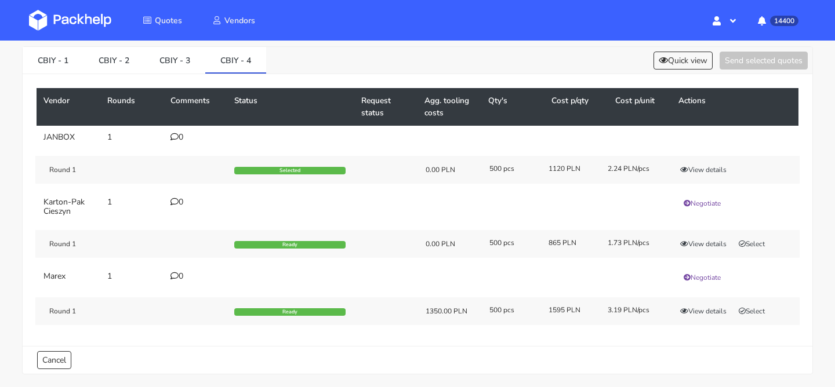
scroll to position [50, 0]
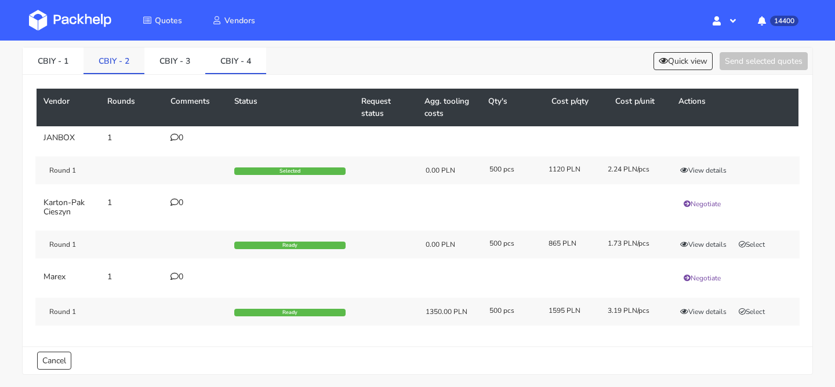
click at [125, 56] on link "CBIY - 2" at bounding box center [114, 61] width 61 height 26
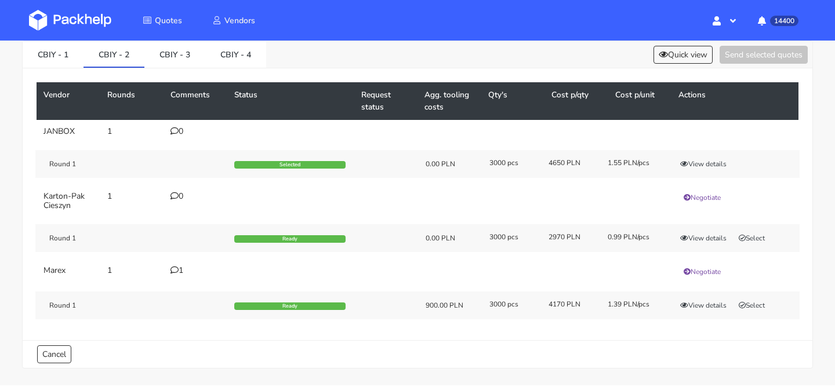
scroll to position [46, 0]
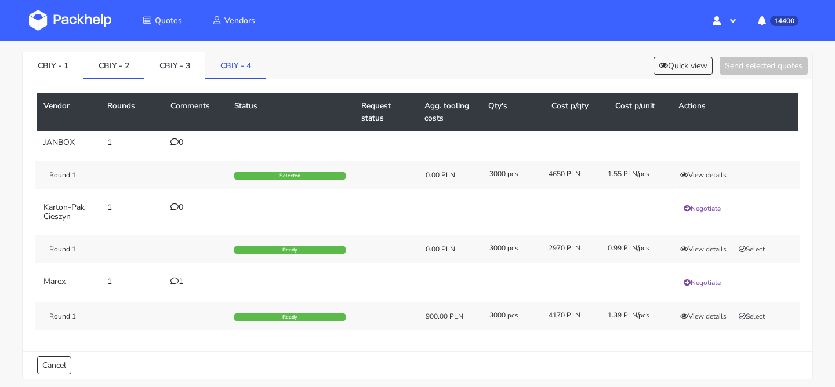
click at [245, 68] on link "CBIY - 4" at bounding box center [235, 65] width 61 height 26
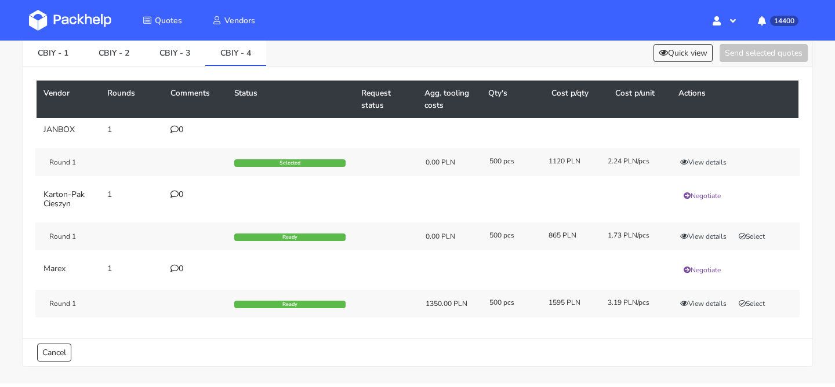
scroll to position [61, 0]
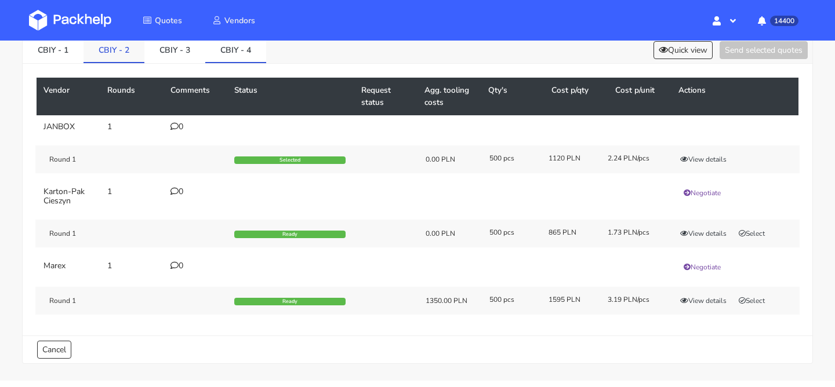
click at [137, 49] on link "CBIY - 2" at bounding box center [114, 50] width 61 height 26
